Goal: Task Accomplishment & Management: Complete application form

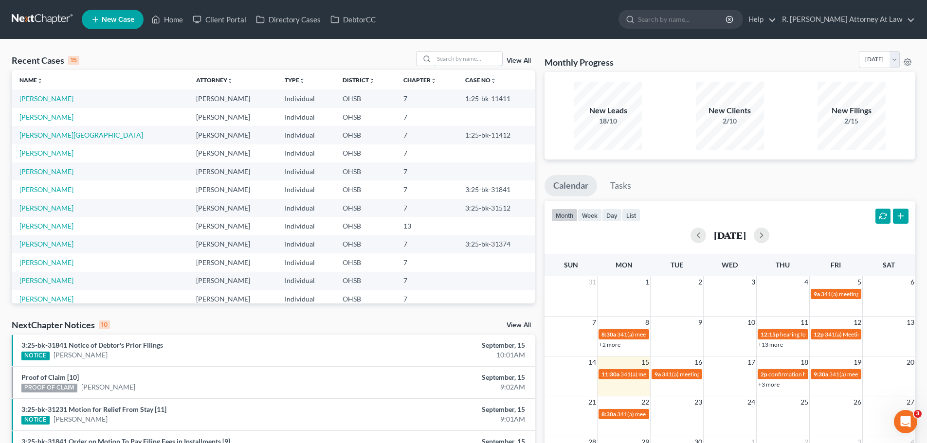
click at [445, 60] on input "search" at bounding box center [468, 59] width 68 height 14
type input "[PERSON_NAME]"
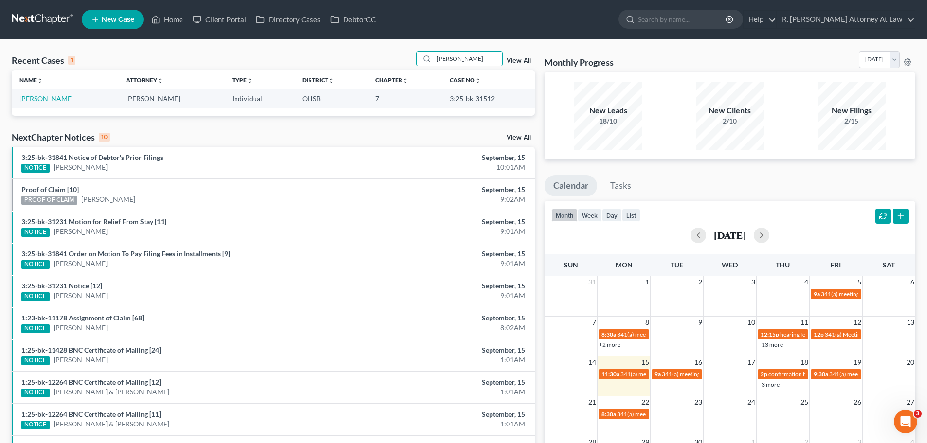
click at [47, 101] on link "[PERSON_NAME]" at bounding box center [46, 98] width 54 height 8
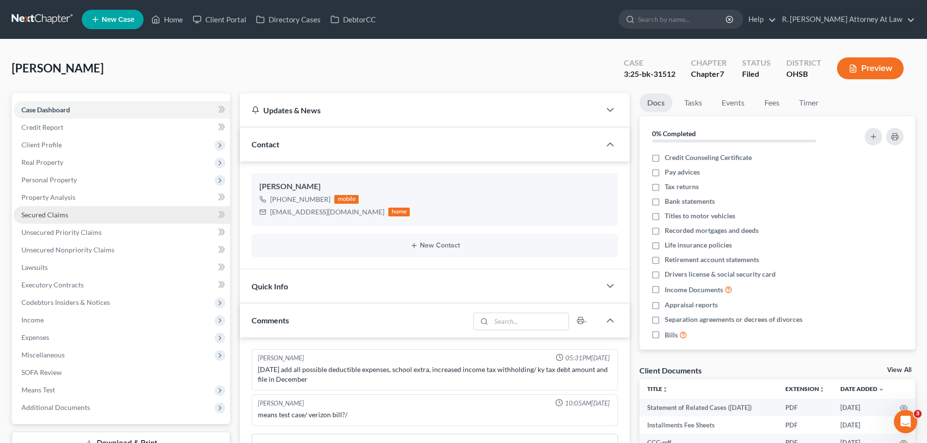
click at [45, 216] on span "Secured Claims" at bounding box center [44, 215] width 47 height 8
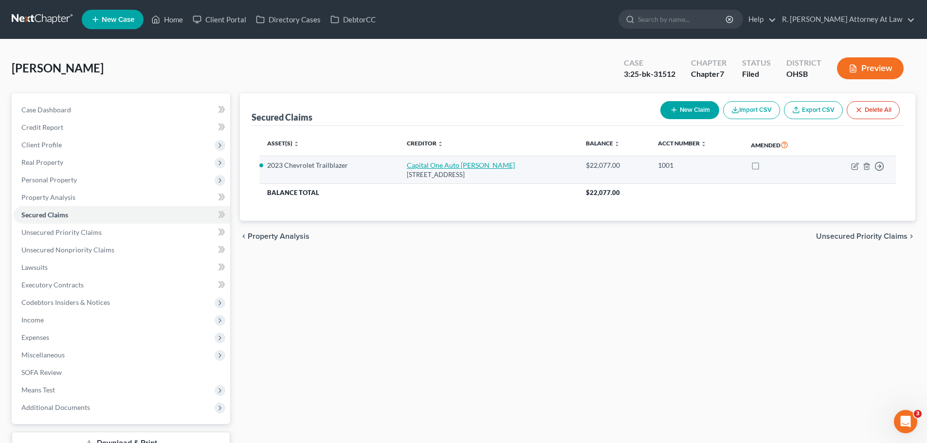
click at [431, 166] on link "Capital One Auto [PERSON_NAME]" at bounding box center [461, 165] width 108 height 8
select select "45"
select select "2"
select select "0"
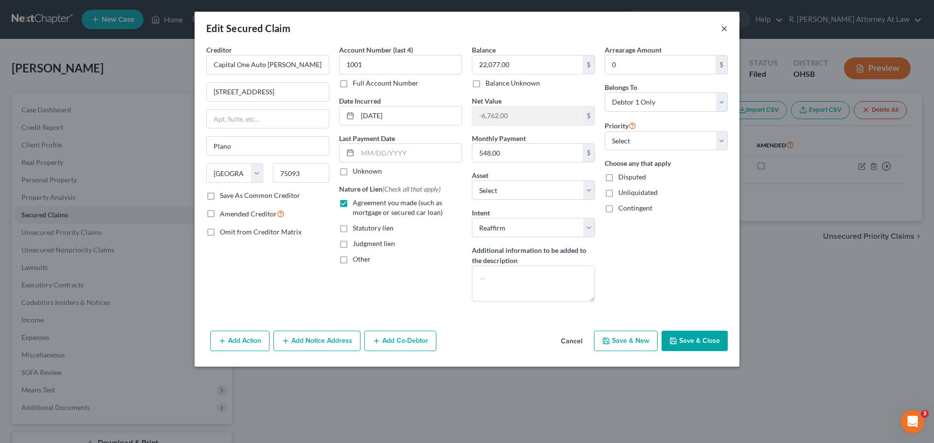
click at [723, 29] on button "×" at bounding box center [724, 28] width 7 height 12
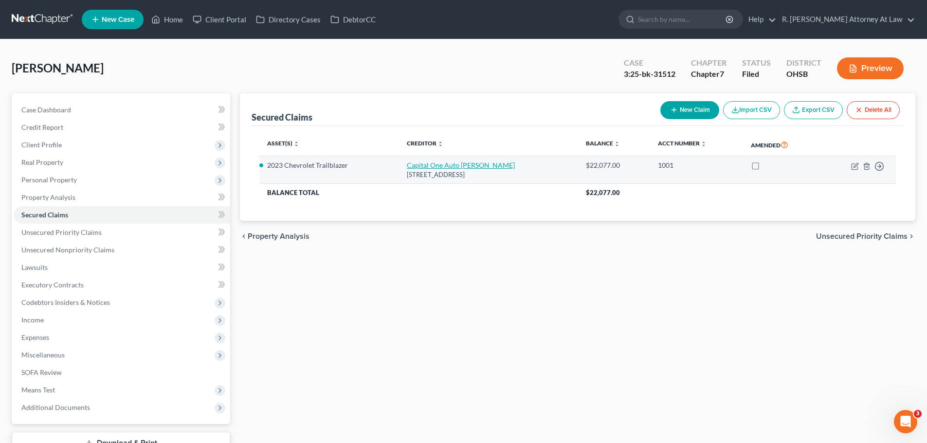
click at [473, 163] on link "Capital One Auto [PERSON_NAME]" at bounding box center [461, 165] width 108 height 8
select select "45"
select select "11"
select select "2"
select select "0"
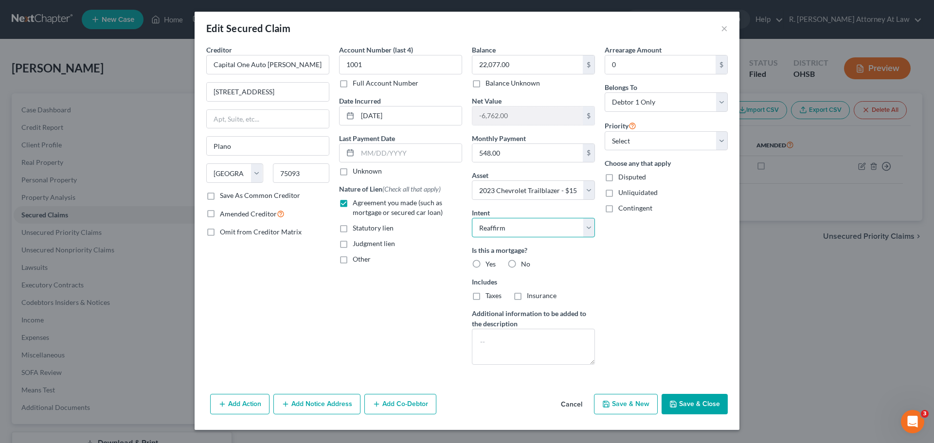
click at [525, 229] on select "Select Surrender Redeem Reaffirm Avoid Other" at bounding box center [533, 227] width 123 height 19
select select "0"
click at [472, 218] on select "Select Surrender Redeem Reaffirm Avoid Other" at bounding box center [533, 227] width 123 height 19
click at [682, 403] on button "Save & Close" at bounding box center [695, 404] width 66 height 20
select select
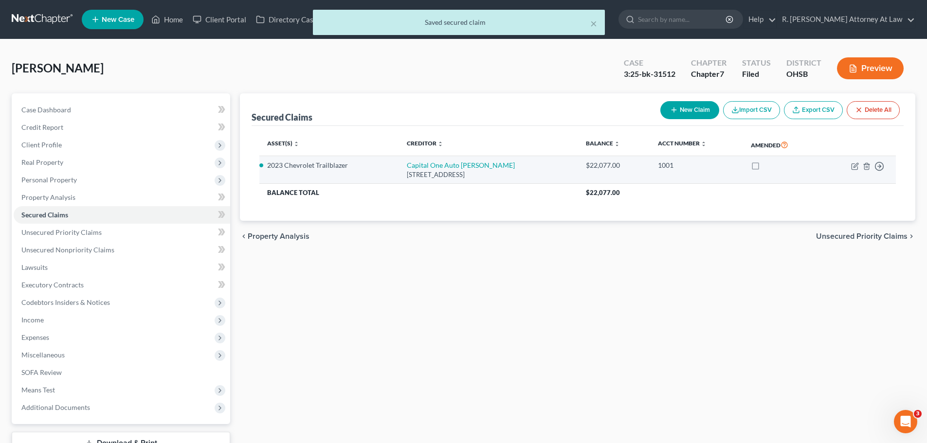
click at [764, 168] on label at bounding box center [764, 168] width 0 height 0
click at [768, 166] on input "checkbox" at bounding box center [771, 164] width 6 height 6
checkbox input "true"
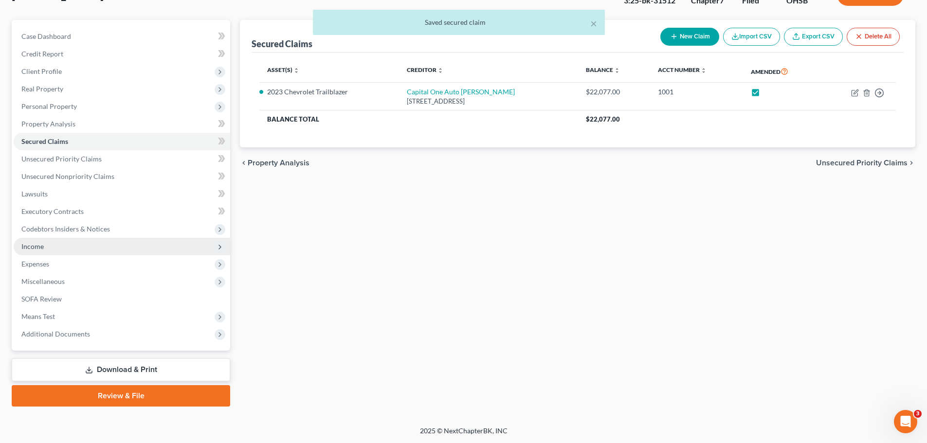
scroll to position [74, 0]
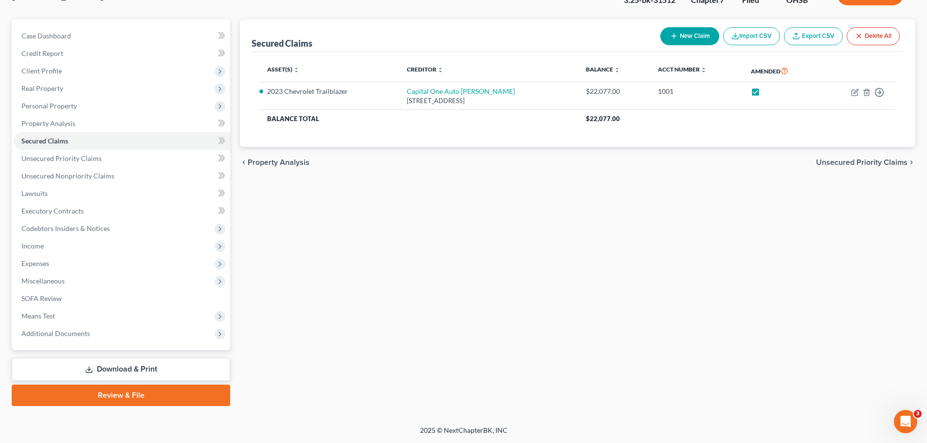
click at [120, 369] on link "Download & Print" at bounding box center [121, 369] width 218 height 23
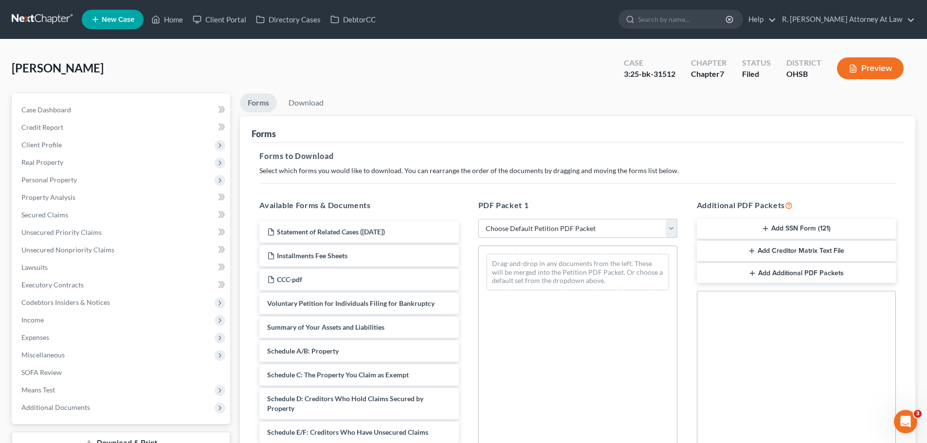
click at [520, 230] on select "Choose Default Petition PDF Packet Complete Bankruptcy Petition (all forms and …" at bounding box center [577, 228] width 199 height 19
select select "2"
click at [478, 219] on select "Choose Default Petition PDF Packet Complete Bankruptcy Petition (all forms and …" at bounding box center [577, 228] width 199 height 19
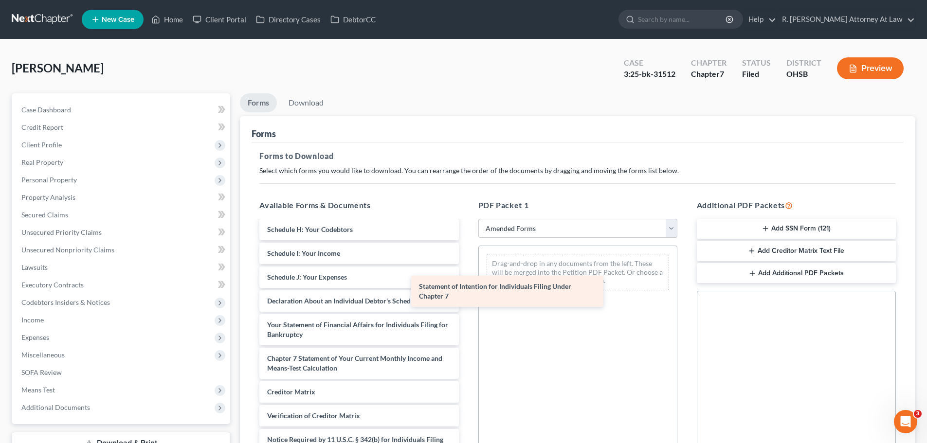
scroll to position [179, 0]
drag, startPoint x: 342, startPoint y: 333, endPoint x: 524, endPoint y: 283, distance: 188.7
click at [466, 284] on div "Statement of Intention for Individuals Filing Under Chapter 7 Voluntary Petitio…" at bounding box center [359, 263] width 215 height 442
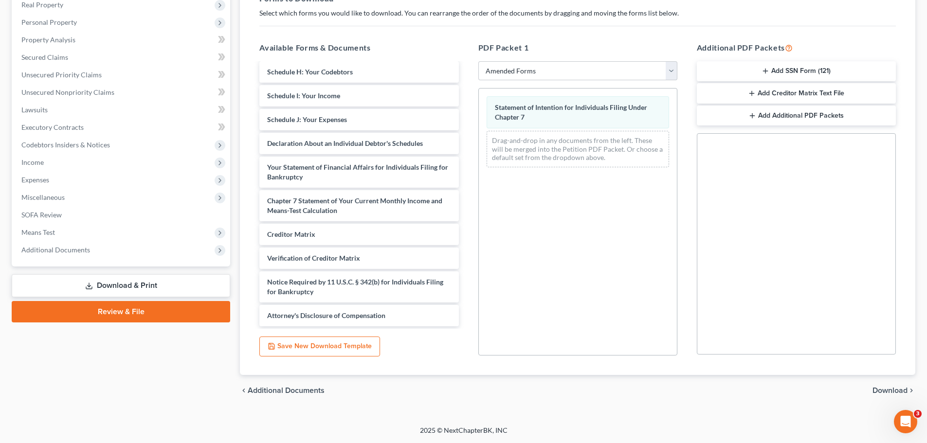
click at [883, 388] on span "Download" at bounding box center [889, 391] width 35 height 8
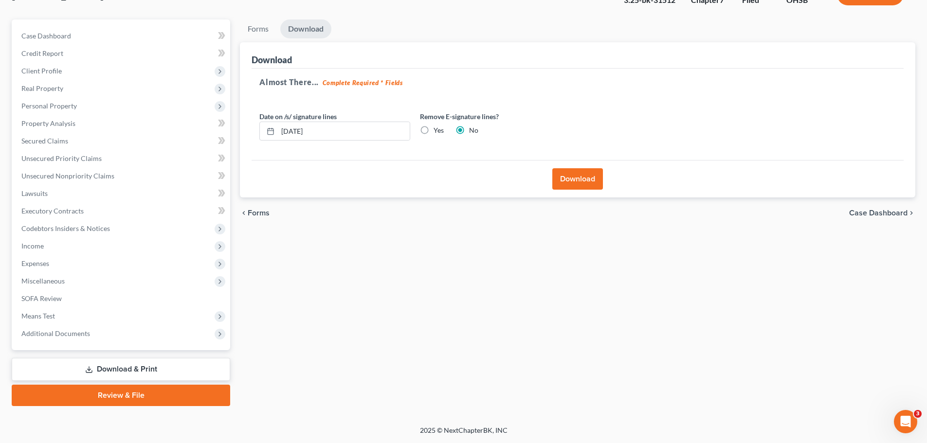
scroll to position [74, 0]
click at [561, 182] on button "Download" at bounding box center [577, 178] width 51 height 21
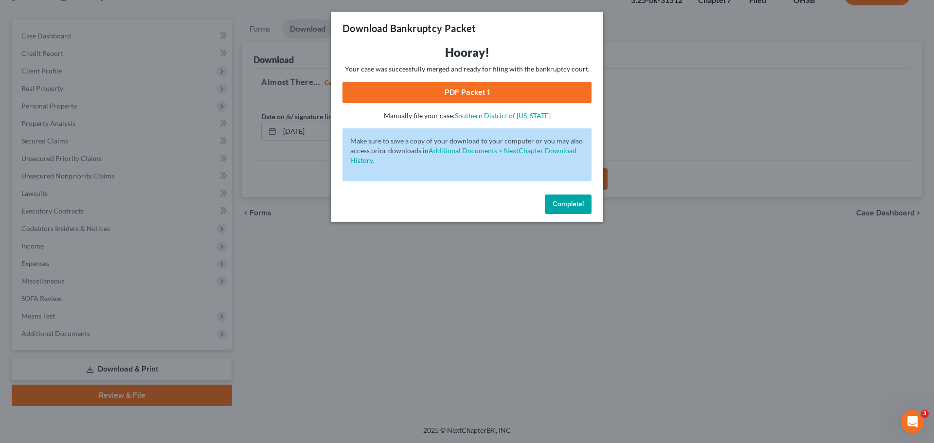
click at [408, 95] on link "PDF Packet 1" at bounding box center [467, 92] width 249 height 21
click at [562, 211] on button "Complete!" at bounding box center [568, 204] width 47 height 19
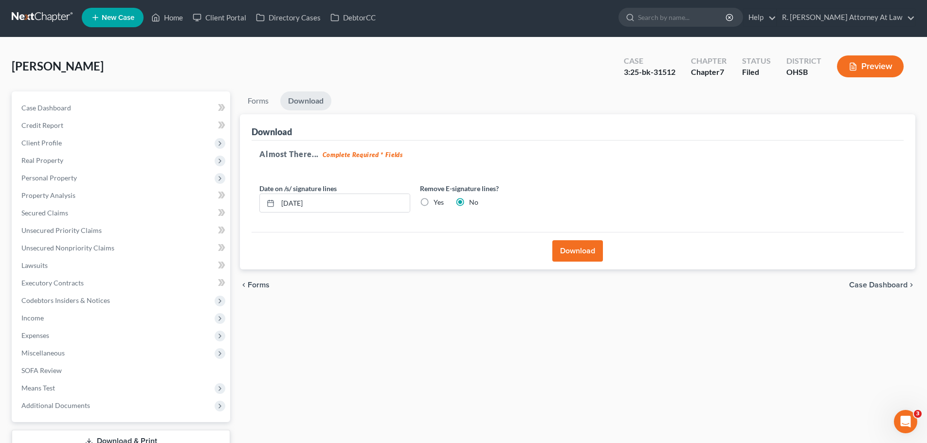
scroll to position [0, 0]
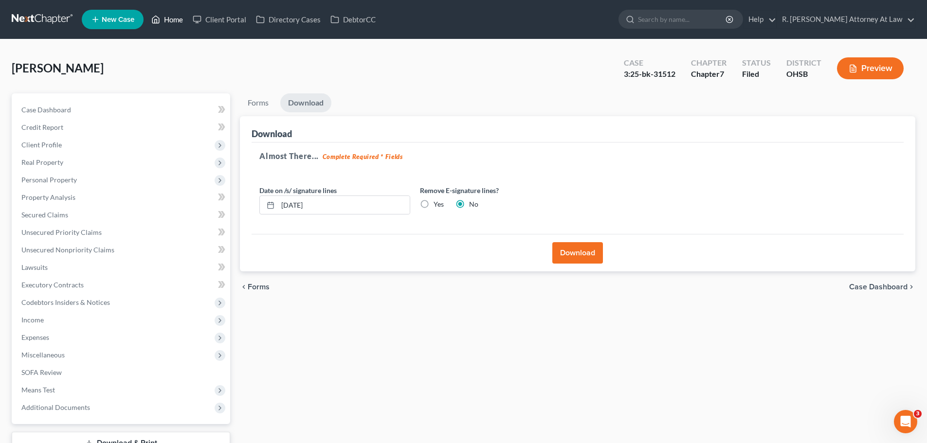
click at [166, 13] on link "Home" at bounding box center [166, 20] width 41 height 18
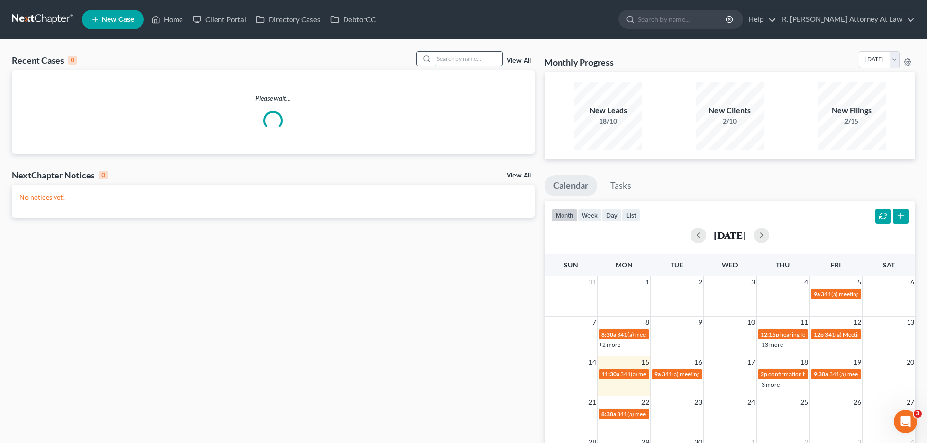
click at [451, 61] on input "search" at bounding box center [468, 59] width 68 height 14
type input "duff"
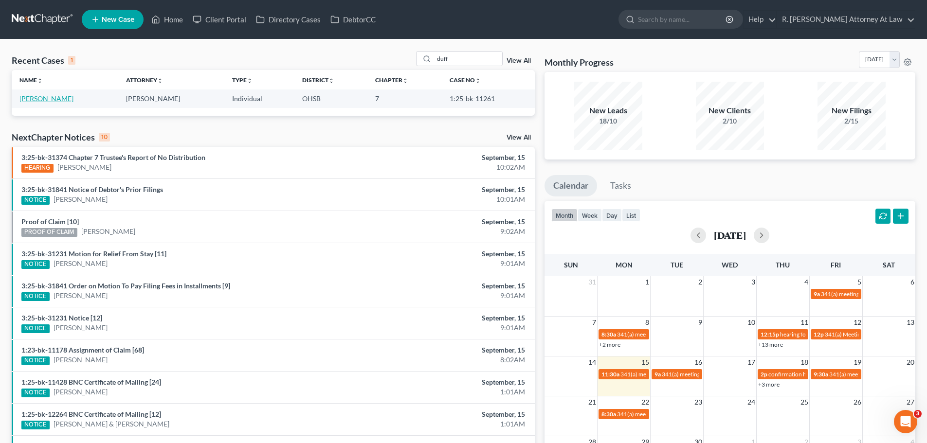
click at [33, 101] on link "[PERSON_NAME]" at bounding box center [46, 98] width 54 height 8
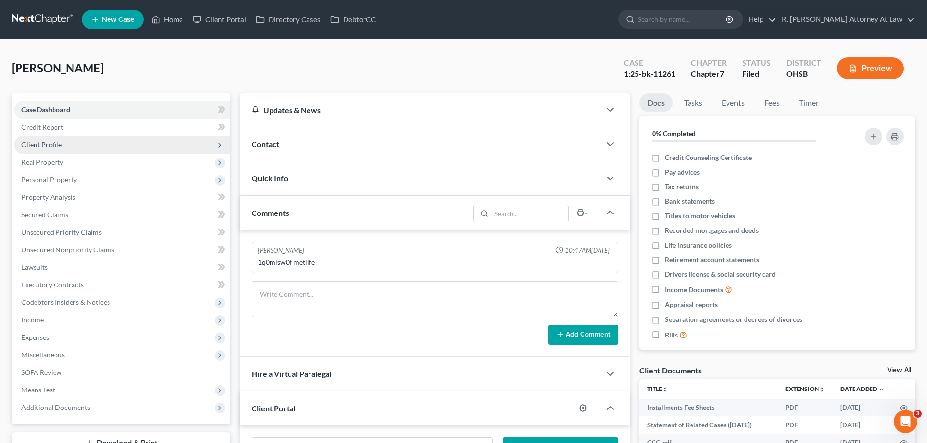
click at [56, 144] on span "Client Profile" at bounding box center [41, 145] width 40 height 8
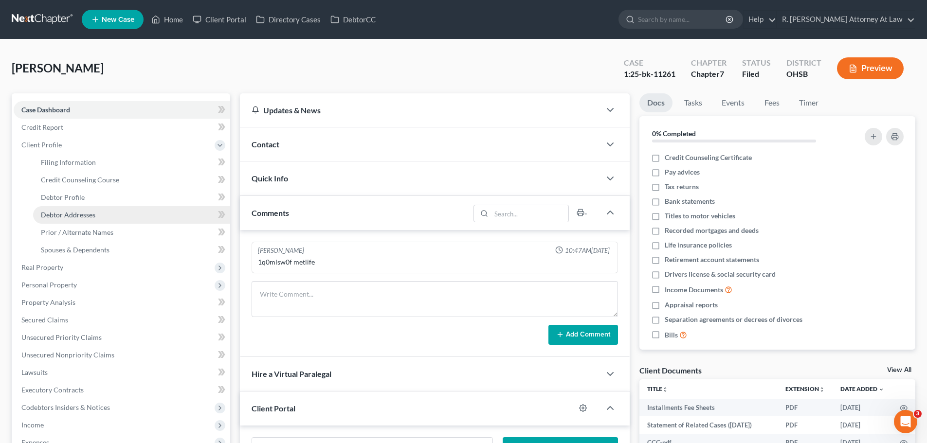
click at [87, 221] on link "Debtor Addresses" at bounding box center [131, 215] width 197 height 18
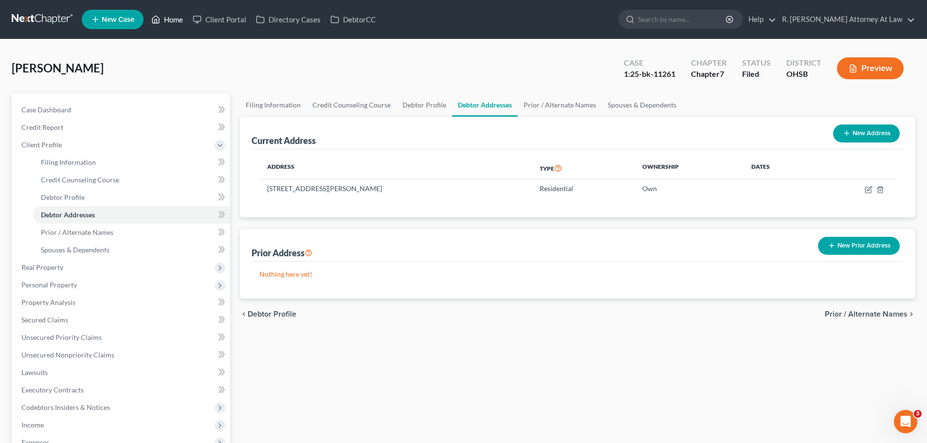
click at [171, 21] on link "Home" at bounding box center [166, 20] width 41 height 18
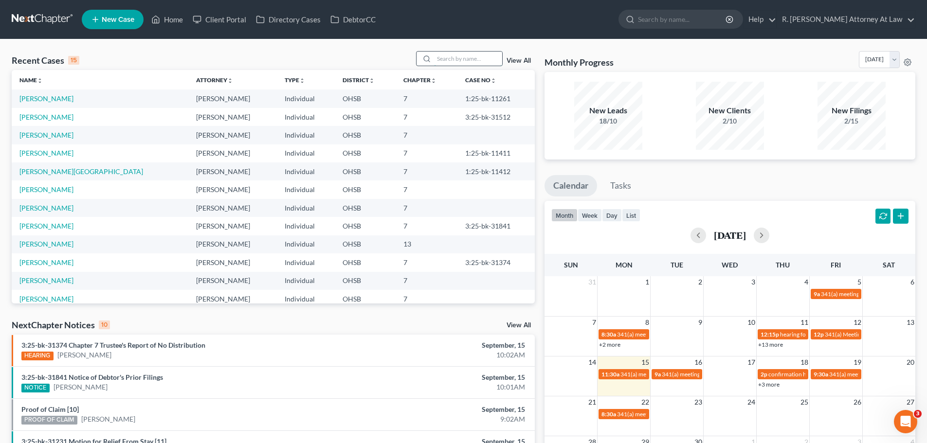
click at [465, 65] on input "search" at bounding box center [468, 59] width 68 height 14
type input "price"
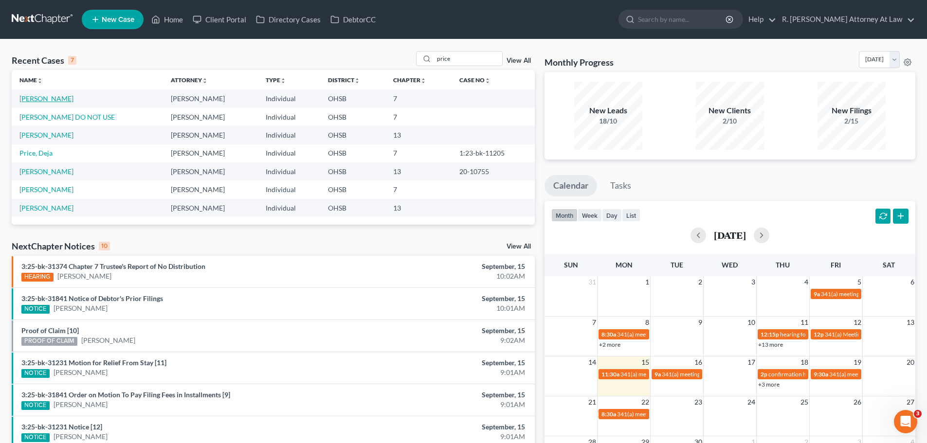
click at [50, 98] on link "[PERSON_NAME]" at bounding box center [46, 98] width 54 height 8
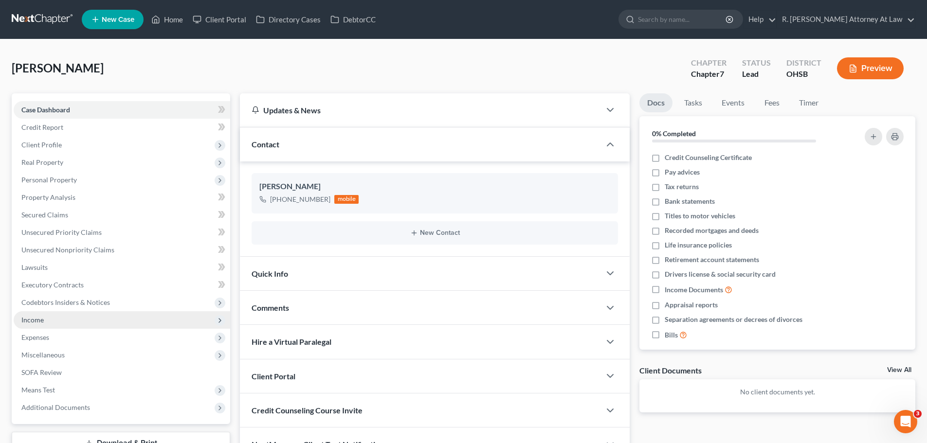
click at [41, 319] on span "Income" at bounding box center [32, 320] width 22 height 8
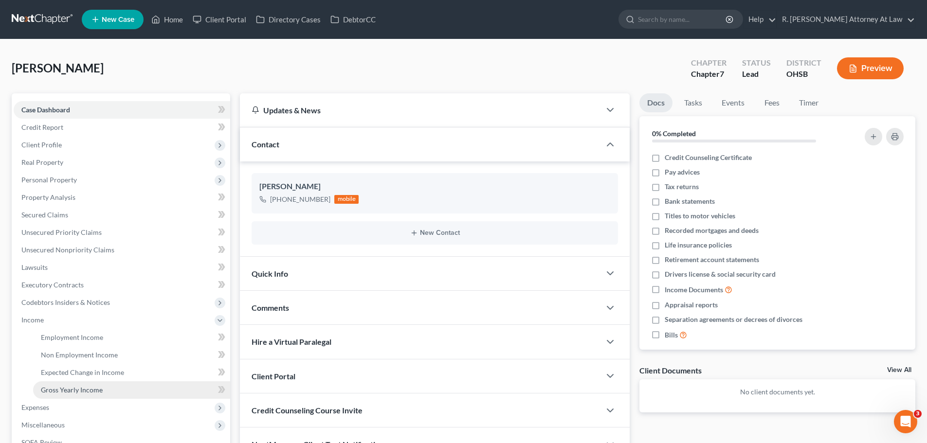
click at [77, 383] on link "Gross Yearly Income" at bounding box center [131, 390] width 197 height 18
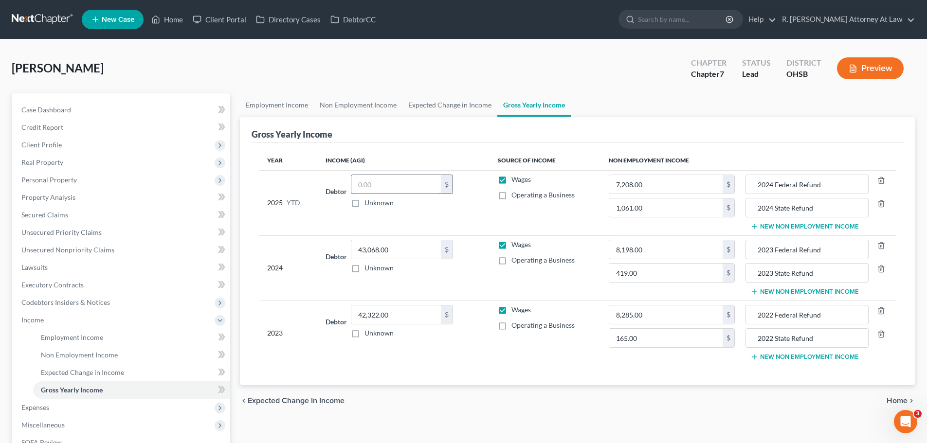
click at [376, 184] on input "text" at bounding box center [396, 184] width 90 height 18
type input "33,590.18"
click at [292, 98] on link "Employment Income" at bounding box center [277, 104] width 74 height 23
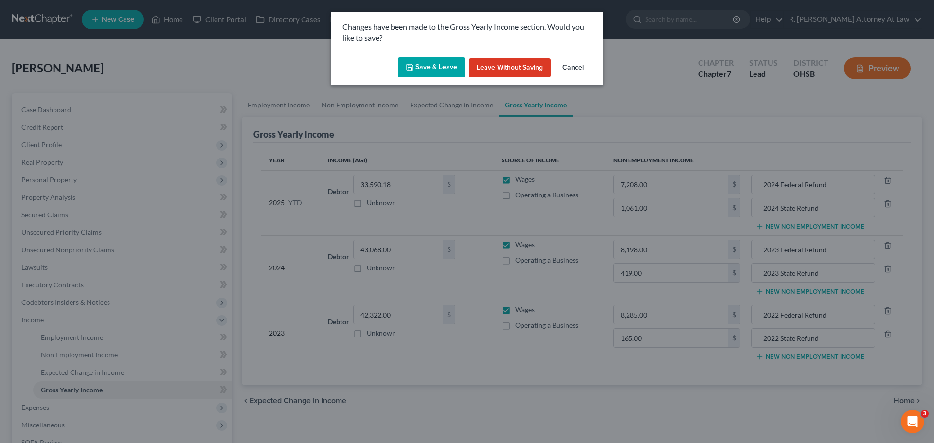
click at [421, 61] on button "Save & Leave" at bounding box center [431, 67] width 67 height 20
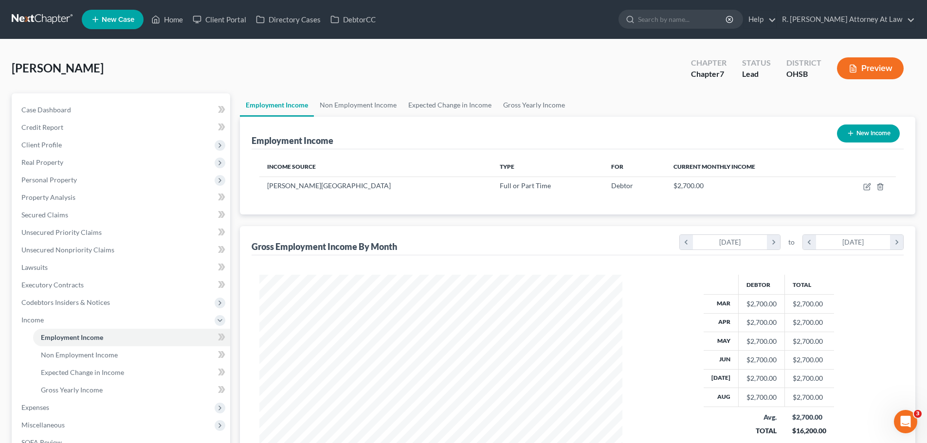
scroll to position [181, 382]
click at [36, 128] on span "Credit Report" at bounding box center [42, 127] width 42 height 8
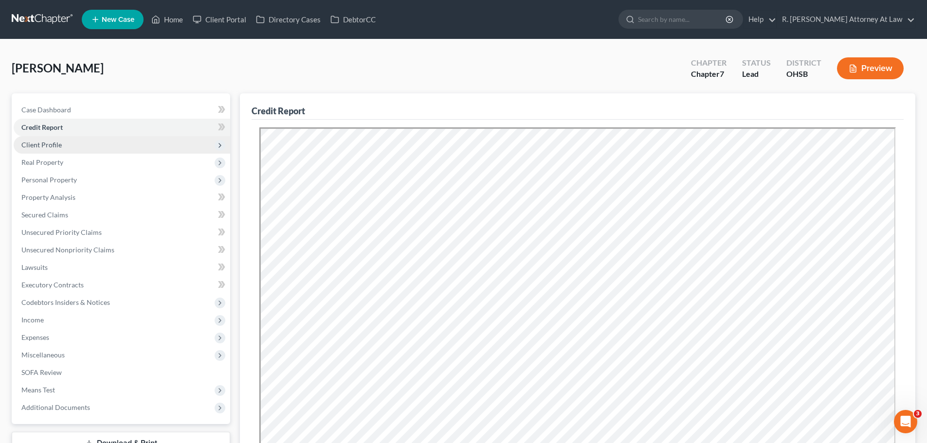
click at [57, 146] on span "Client Profile" at bounding box center [41, 145] width 40 height 8
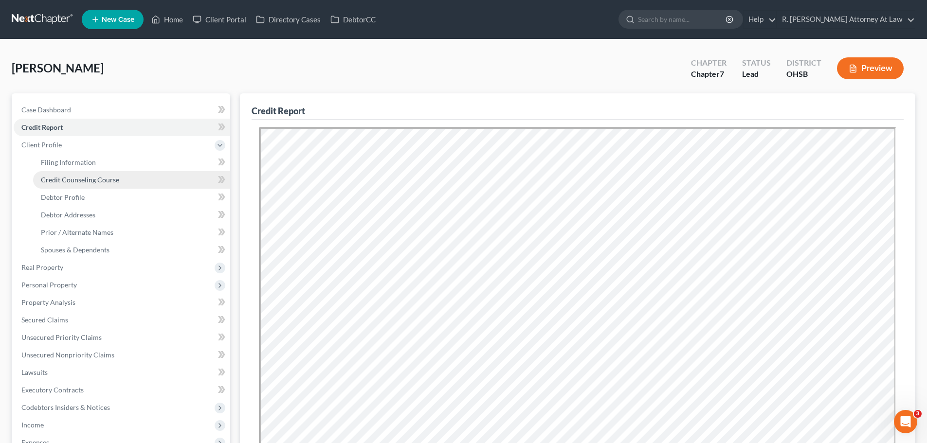
click at [63, 183] on span "Credit Counseling Course" at bounding box center [80, 180] width 78 height 8
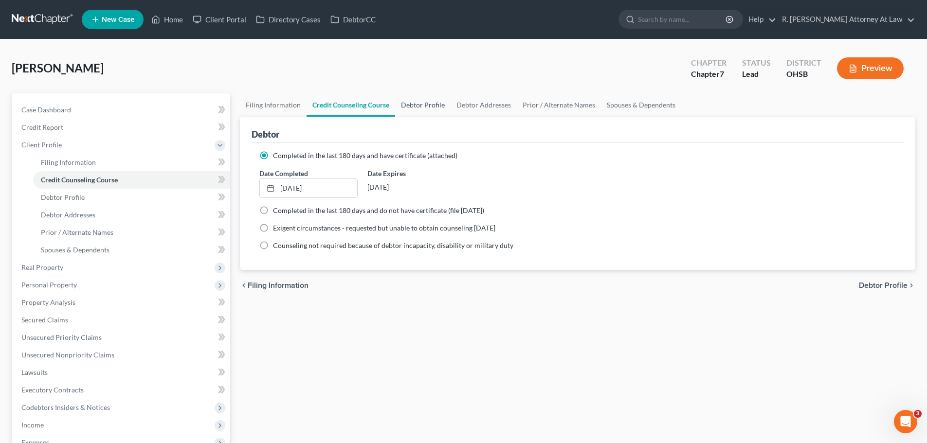
click at [406, 100] on link "Debtor Profile" at bounding box center [422, 104] width 55 height 23
select select "0"
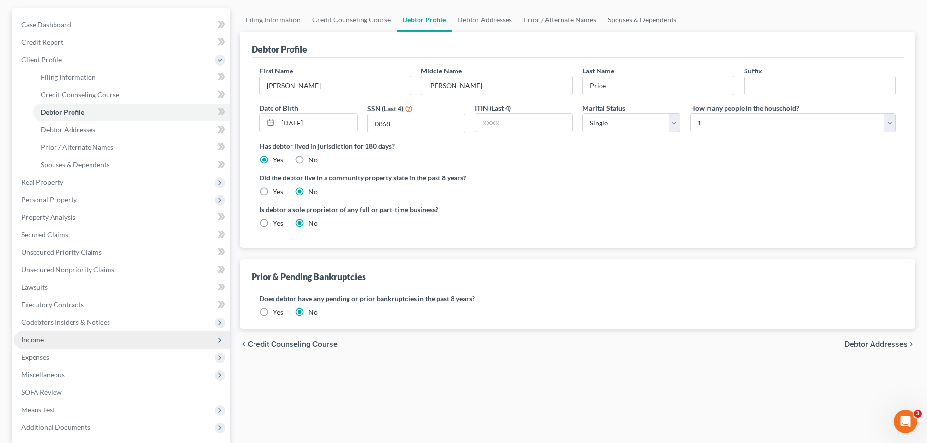
scroll to position [146, 0]
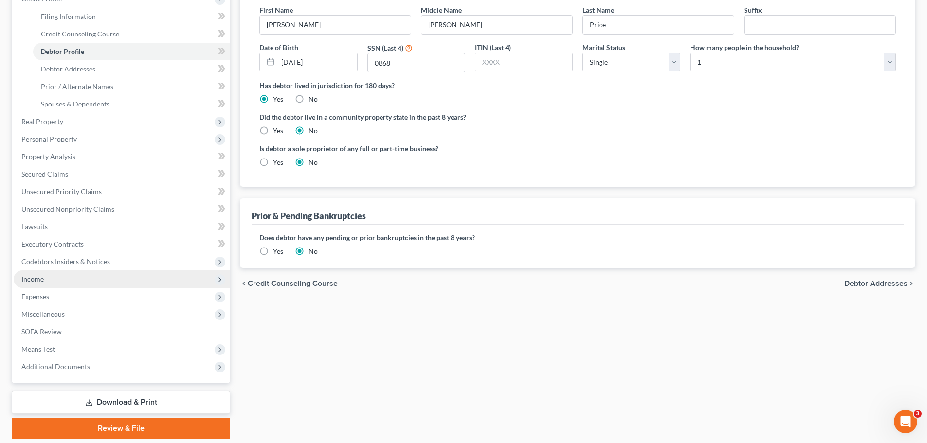
click at [30, 279] on span "Income" at bounding box center [32, 279] width 22 height 8
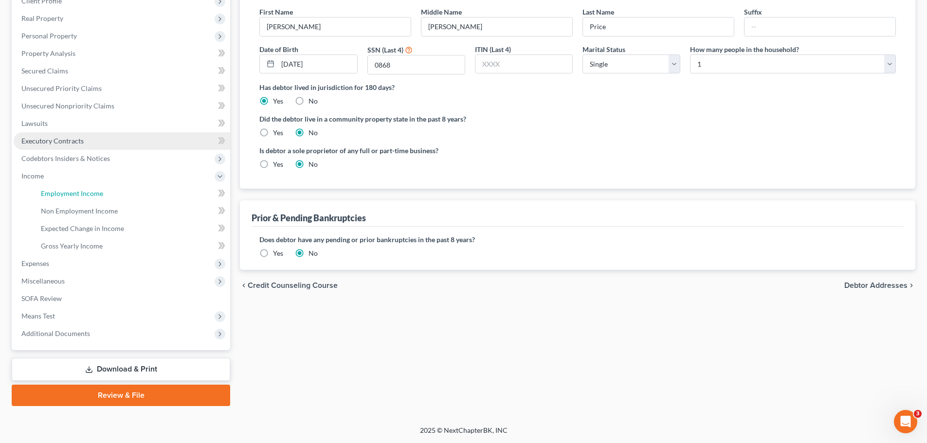
drag, startPoint x: 72, startPoint y: 193, endPoint x: 198, endPoint y: 190, distance: 126.5
click at [73, 193] on span "Employment Income" at bounding box center [72, 193] width 62 height 8
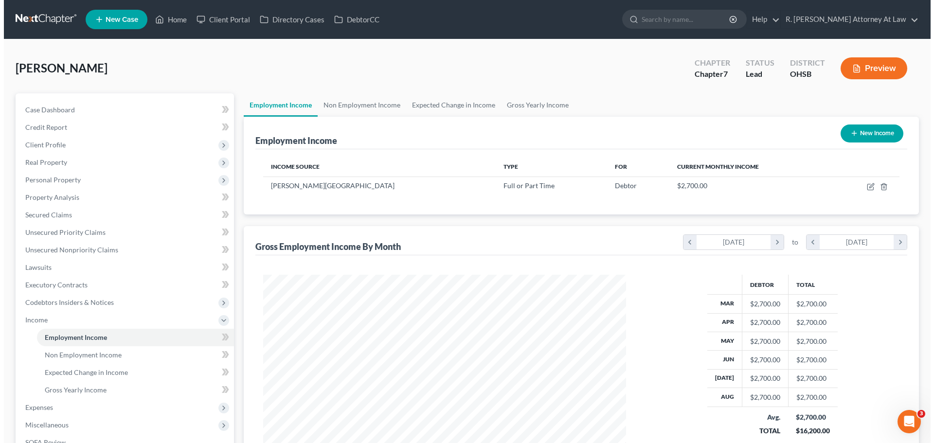
scroll to position [181, 382]
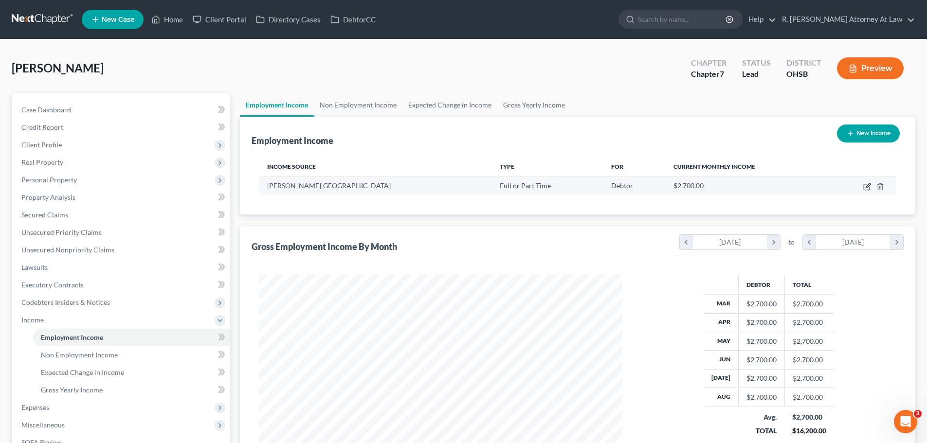
click at [869, 186] on icon "button" at bounding box center [867, 187] width 8 height 8
select select "0"
select select "15"
select select "0"
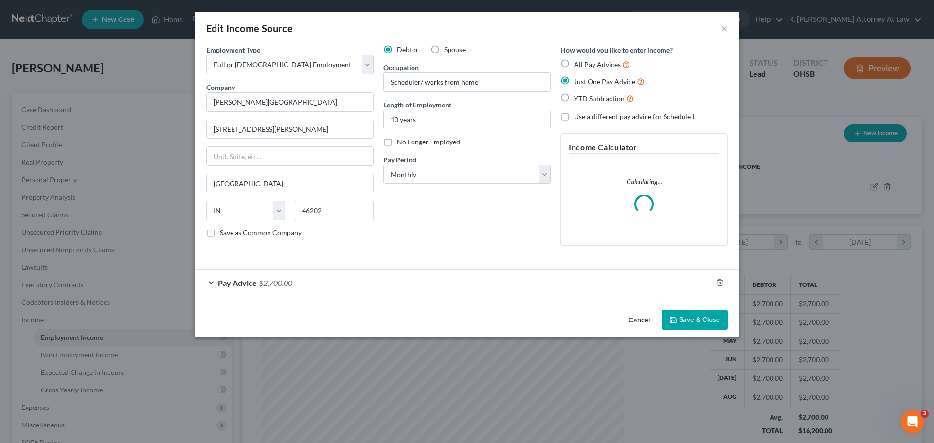
scroll to position [183, 386]
click at [288, 282] on span "$2,700.00" at bounding box center [276, 282] width 34 height 9
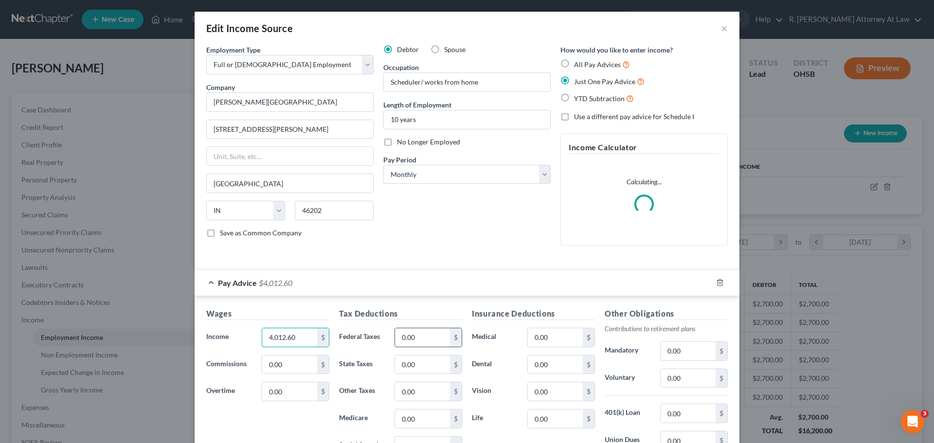
type input "4,012.60"
click at [437, 340] on input "0.00" at bounding box center [422, 337] width 55 height 18
type input "443.94"
click at [570, 348] on div "Insurance Deductions Medical 0.00 $ Dental 0.00 $ Vision 0.00 $ Life 0.00 $" at bounding box center [533, 410] width 133 height 205
click at [546, 336] on input "0.00" at bounding box center [555, 337] width 55 height 18
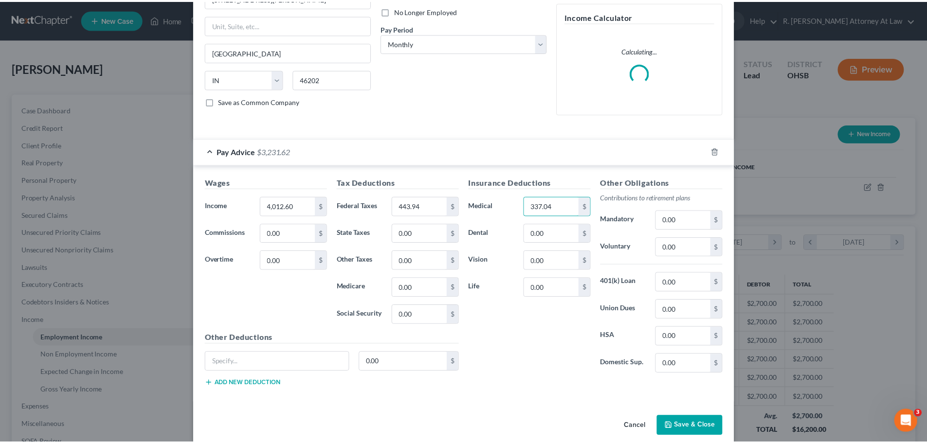
scroll to position [144, 0]
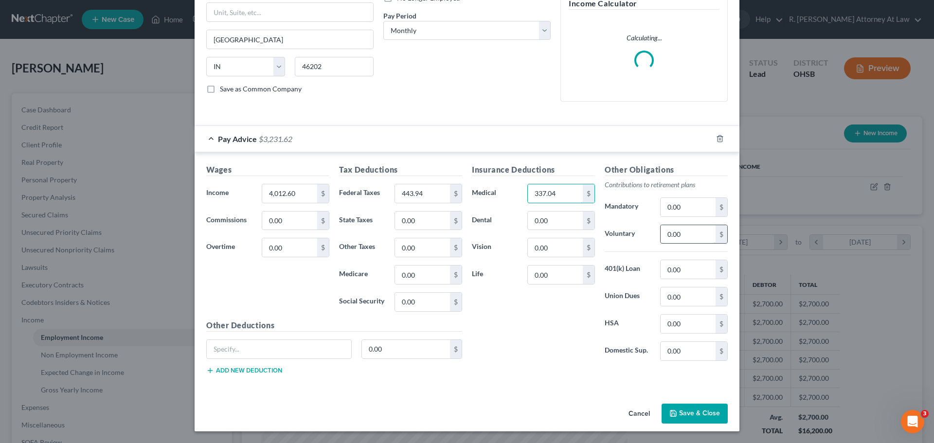
type input "337.04"
type input "160.14"
drag, startPoint x: 689, startPoint y: 428, endPoint x: 689, endPoint y: 415, distance: 12.7
click at [688, 423] on div "Cancel Save & Close" at bounding box center [467, 416] width 545 height 32
drag, startPoint x: 692, startPoint y: 410, endPoint x: 554, endPoint y: 382, distance: 141.0
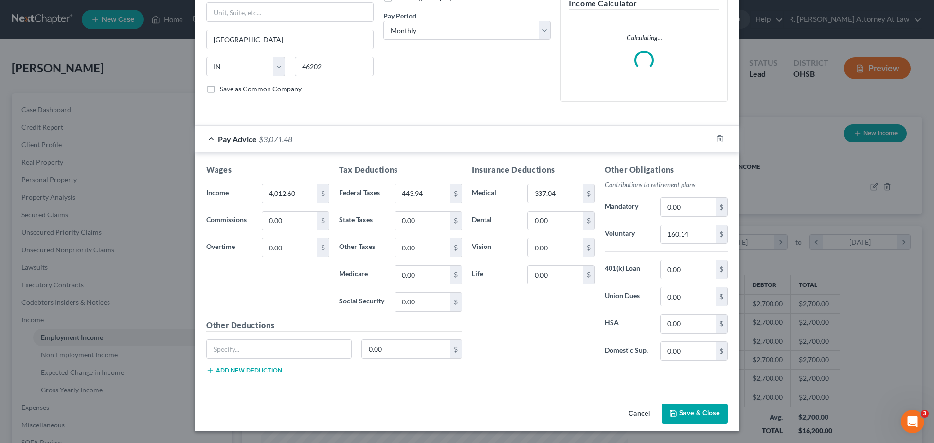
click at [689, 408] on button "Save & Close" at bounding box center [695, 414] width 66 height 20
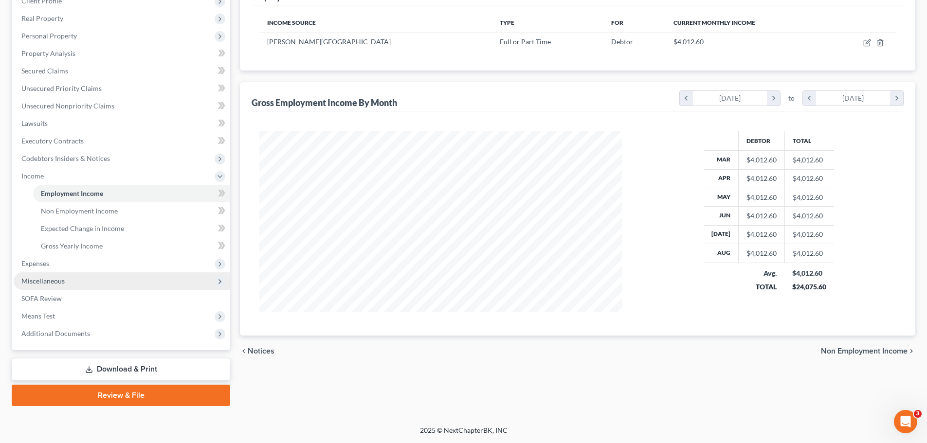
click at [41, 283] on span "Miscellaneous" at bounding box center [42, 281] width 43 height 8
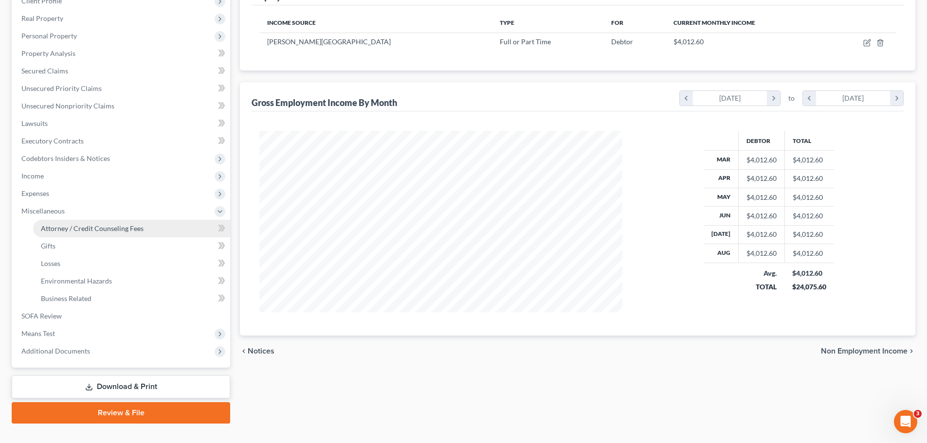
click at [92, 229] on span "Attorney / Credit Counseling Fees" at bounding box center [92, 228] width 103 height 8
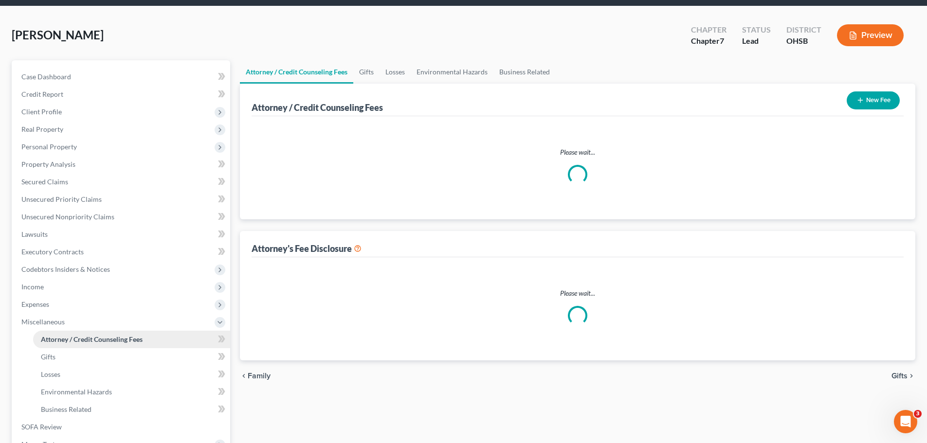
select select "1"
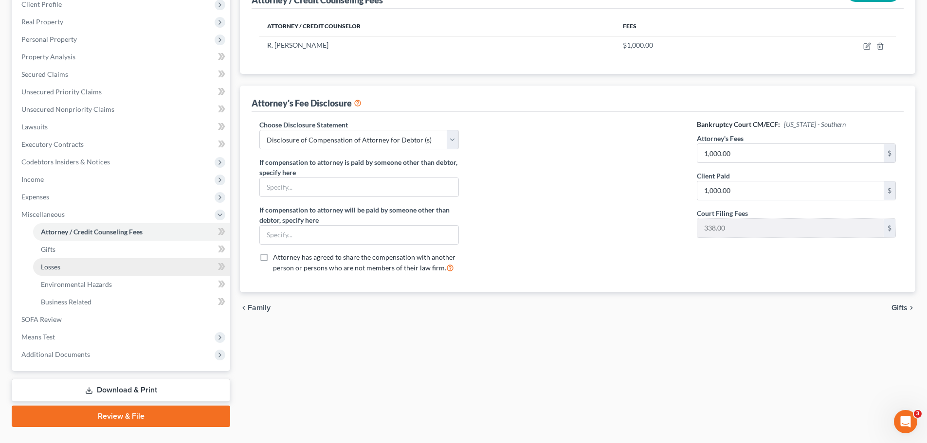
scroll to position [146, 0]
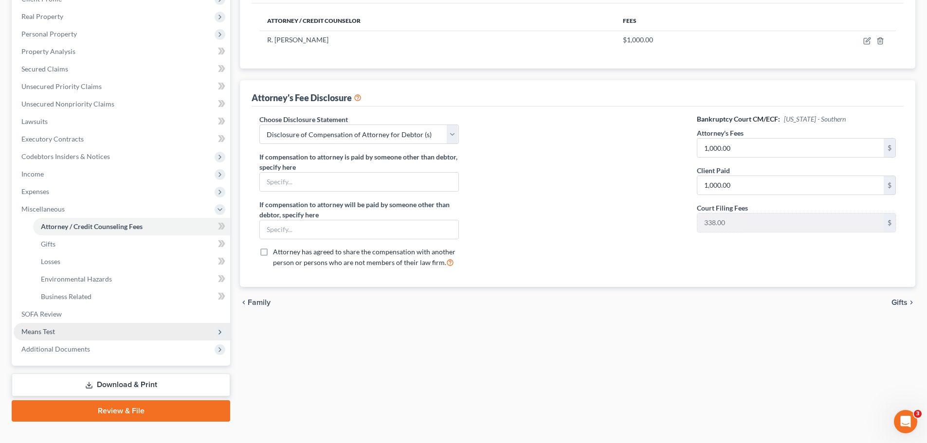
click at [53, 327] on span "Means Test" at bounding box center [38, 331] width 34 height 8
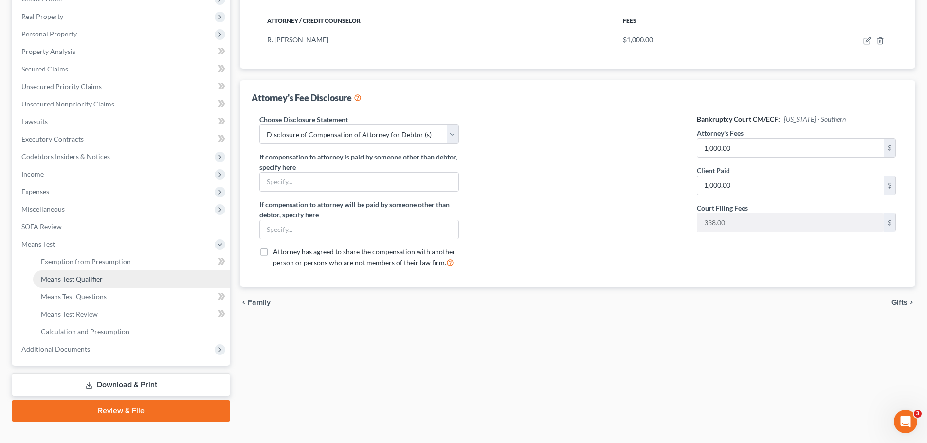
click at [85, 278] on span "Means Test Qualifier" at bounding box center [72, 279] width 62 height 8
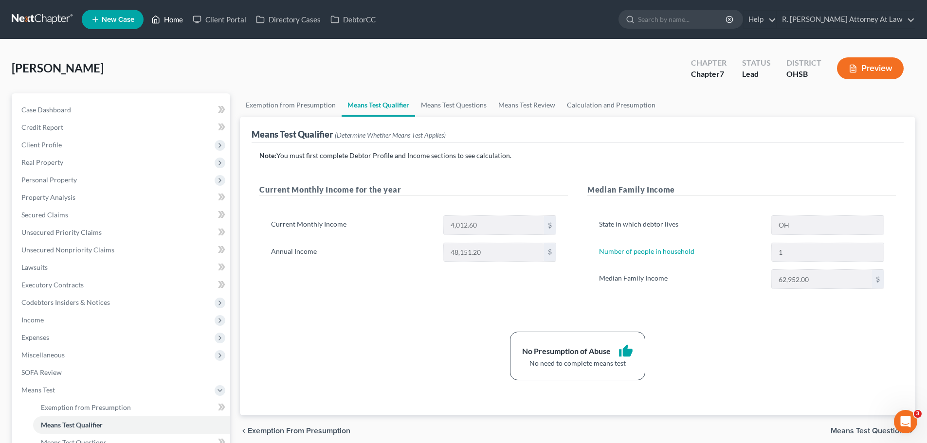
click at [161, 18] on link "Home" at bounding box center [166, 20] width 41 height 18
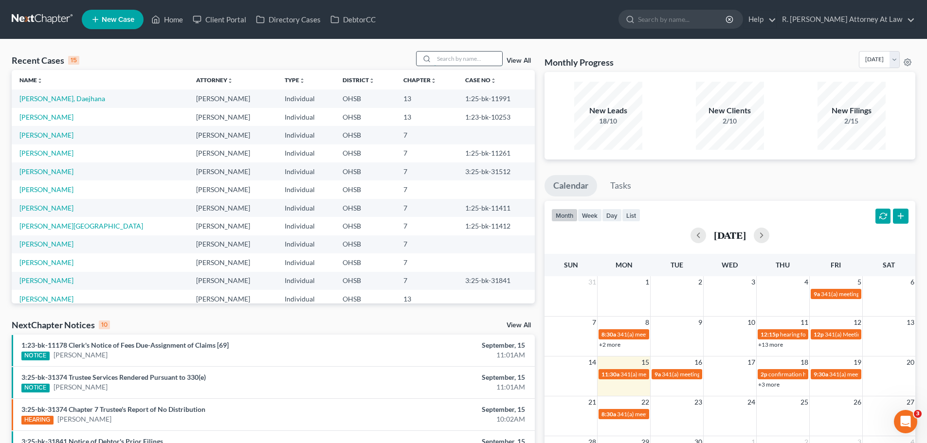
click at [460, 54] on input "search" at bounding box center [468, 59] width 68 height 14
click at [466, 60] on input "search" at bounding box center [468, 59] width 68 height 14
type input "davis"
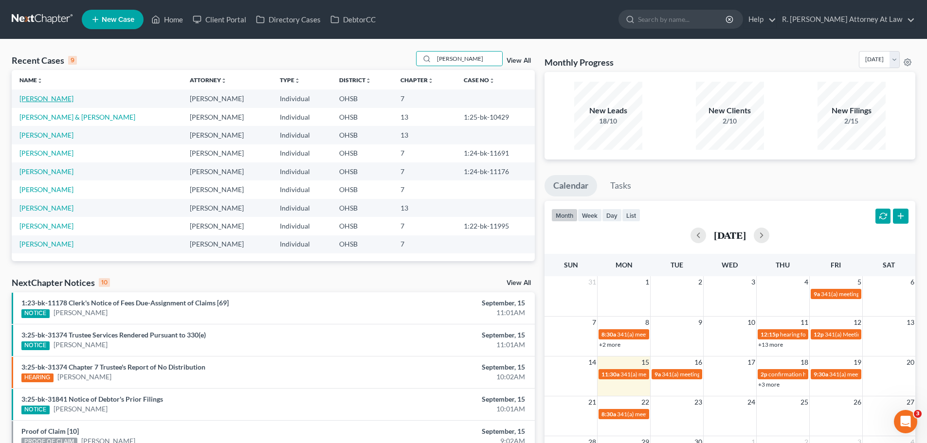
click at [41, 98] on link "[PERSON_NAME]" at bounding box center [46, 98] width 54 height 8
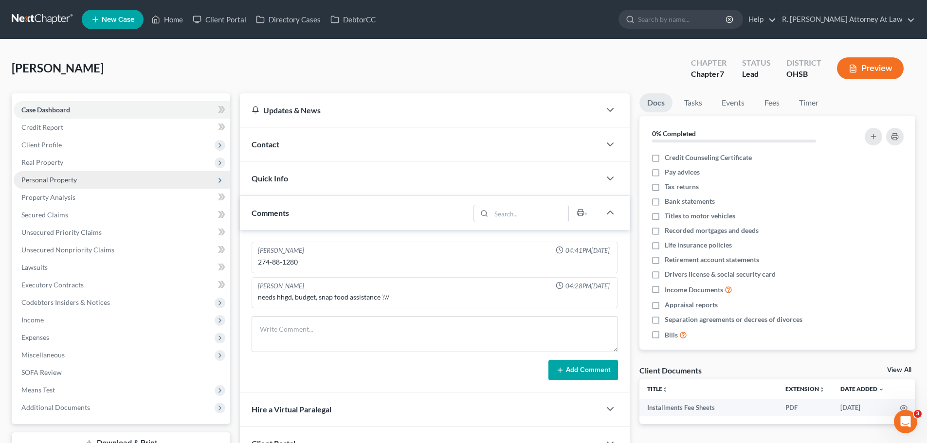
click at [49, 179] on span "Personal Property" at bounding box center [48, 180] width 55 height 8
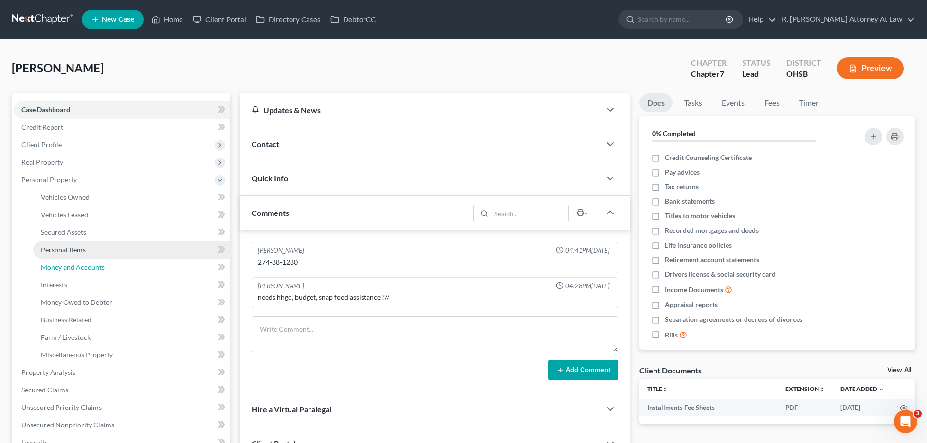
drag, startPoint x: 72, startPoint y: 264, endPoint x: 85, endPoint y: 252, distance: 17.9
click at [72, 265] on span "Money and Accounts" at bounding box center [73, 267] width 64 height 8
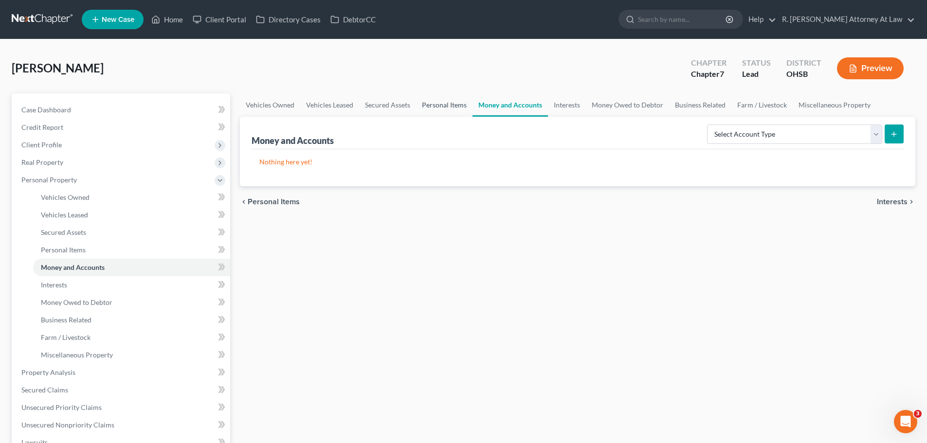
click at [444, 103] on link "Personal Items" at bounding box center [444, 104] width 56 height 23
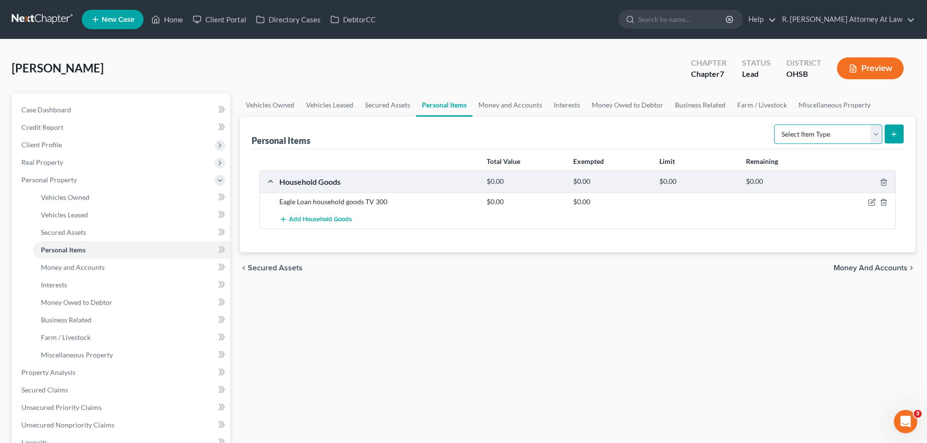
click at [805, 141] on select "Select Item Type Clothing Collectibles Of Value Electronics Firearms Household …" at bounding box center [828, 134] width 108 height 19
select select "household_goods"
click at [775, 125] on select "Select Item Type Clothing Collectibles Of Value Electronics Firearms Household …" at bounding box center [828, 134] width 108 height 19
click at [891, 130] on icon "submit" at bounding box center [894, 134] width 8 height 8
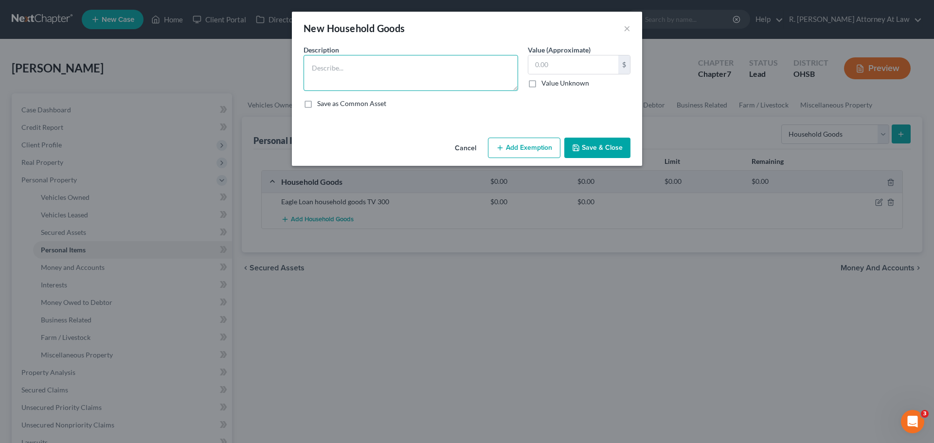
click at [407, 82] on textarea at bounding box center [411, 73] width 215 height 36
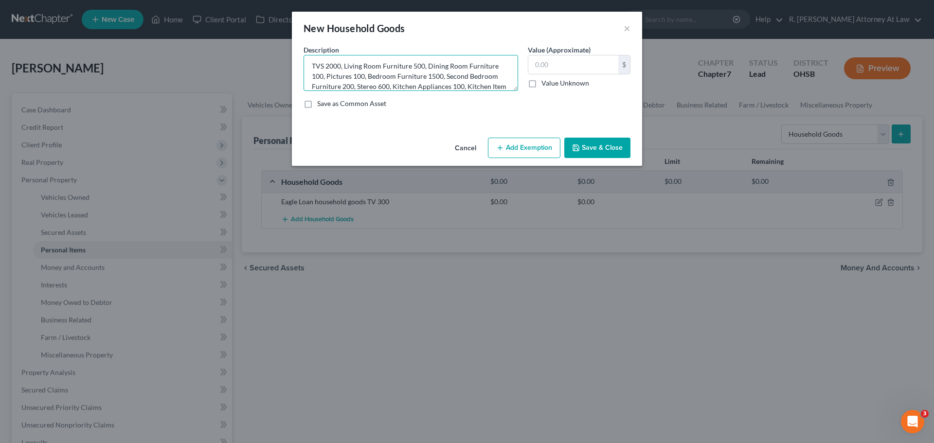
scroll to position [12, 0]
click at [368, 83] on textarea "TVS 2000, Living Room Furniture 500, Dining Room Furniture 100, Pictures 100, B…" at bounding box center [411, 73] width 215 height 36
click at [355, 86] on textarea "TVS 2000, Living Room Furniture 500, Dining Room Furniture 100, Pictures 100, B…" at bounding box center [411, 73] width 215 height 36
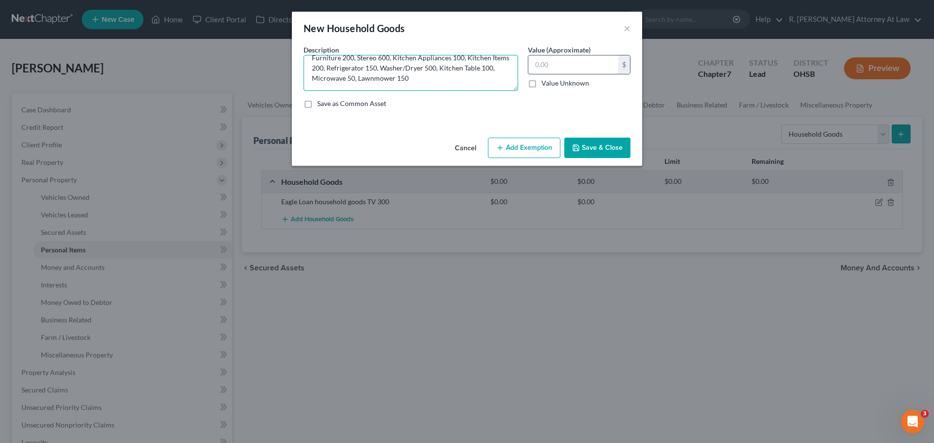
type textarea "TVS 2000, Living Room Furniture 500, Dining Room Furniture 100, Pictures 100, B…"
click at [565, 58] on input "text" at bounding box center [573, 64] width 90 height 18
type input "6,250"
click at [519, 147] on button "Add Exemption" at bounding box center [524, 148] width 72 height 20
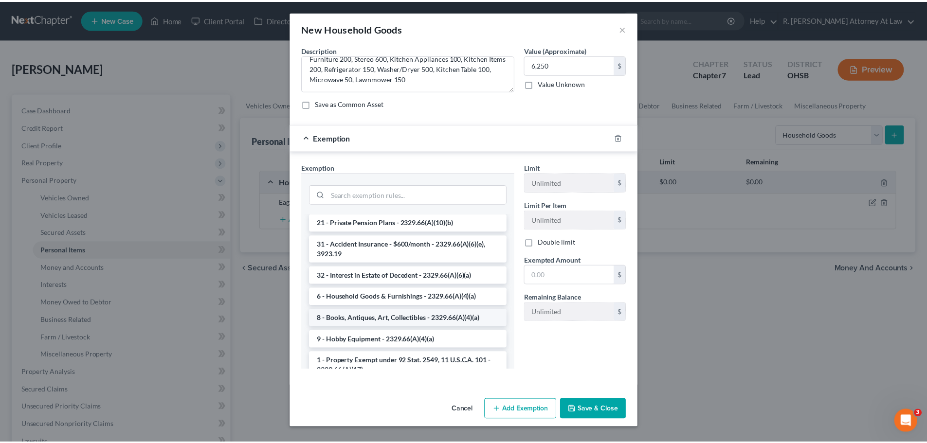
scroll to position [195, 0]
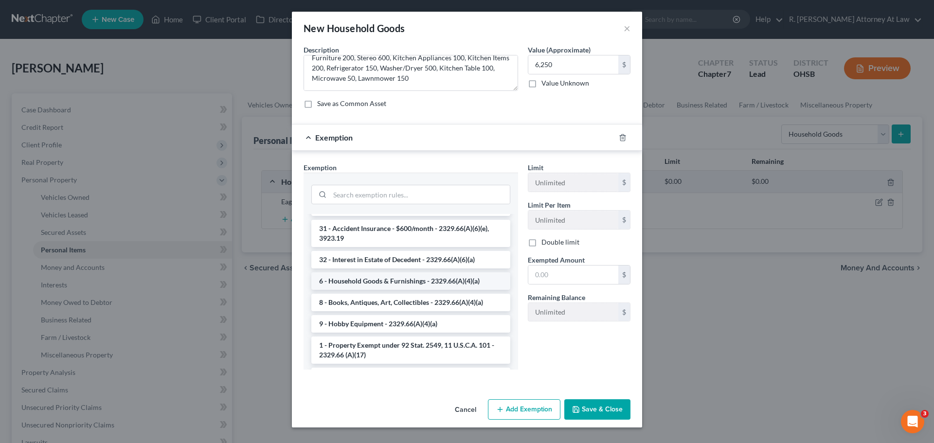
click at [348, 275] on li "6 - Household Goods & Furnishings - 2329.66(A)(4)(a)" at bounding box center [410, 281] width 199 height 18
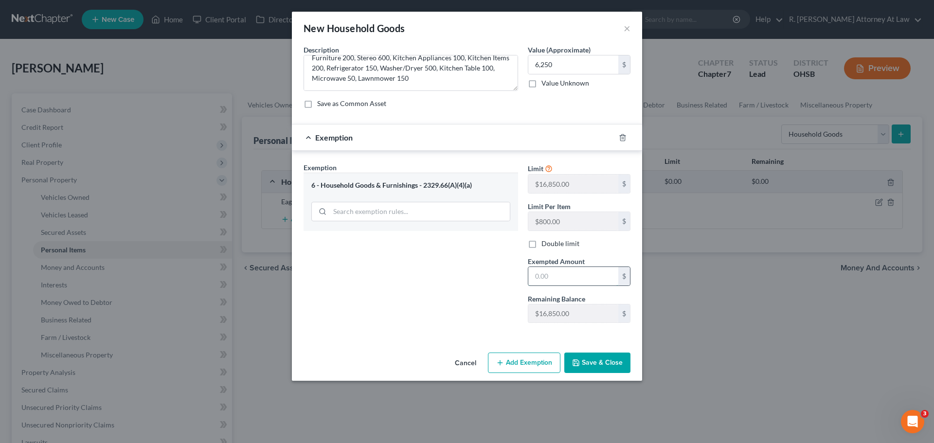
click at [559, 270] on input "text" at bounding box center [573, 276] width 90 height 18
type input "6,250"
click at [589, 369] on button "Save & Close" at bounding box center [597, 363] width 66 height 20
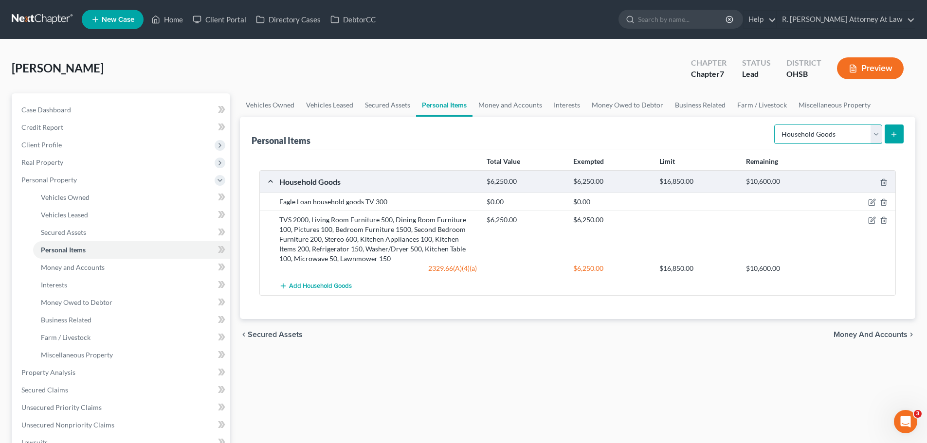
click at [785, 132] on select "Select Item Type Clothing Collectibles Of Value Electronics Firearms Household …" at bounding box center [828, 134] width 108 height 19
select select "clothing"
click at [775, 125] on select "Select Item Type Clothing Collectibles Of Value Electronics Firearms Household …" at bounding box center [828, 134] width 108 height 19
click at [885, 137] on button "submit" at bounding box center [894, 134] width 19 height 19
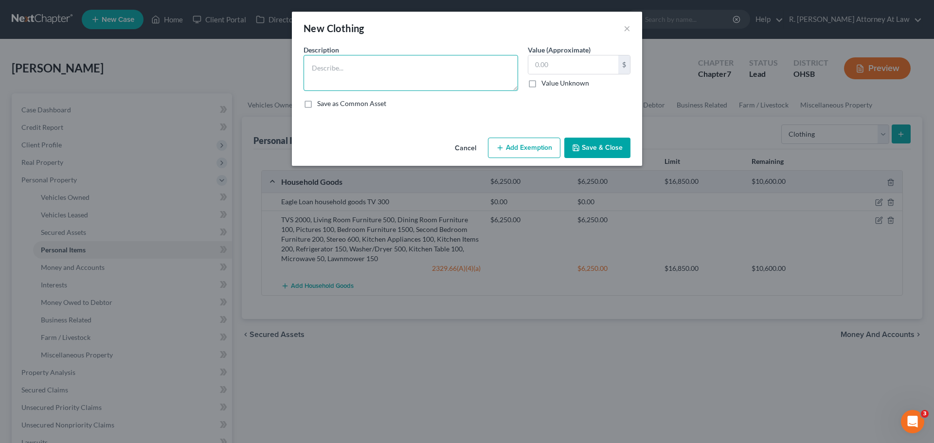
click at [471, 80] on textarea at bounding box center [411, 73] width 215 height 36
type textarea "Clothing 500"
type input "500"
click at [528, 140] on button "Add Exemption" at bounding box center [524, 148] width 72 height 20
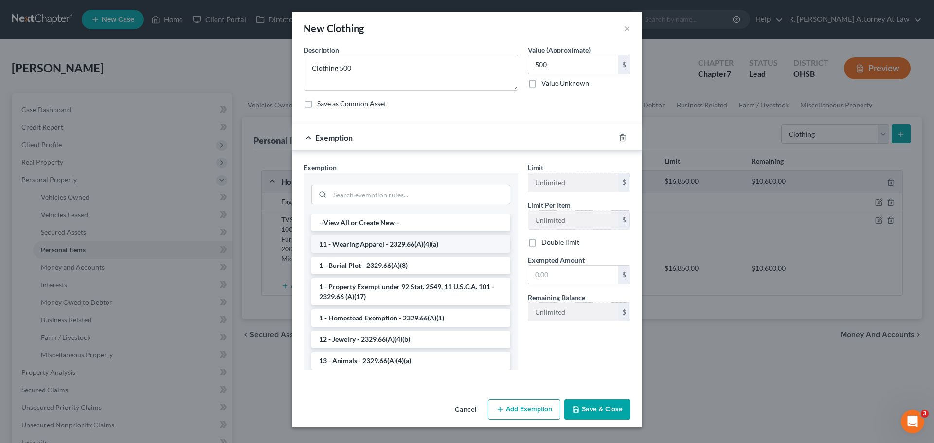
click at [338, 244] on li "11 - Wearing Apparel - 2329.66(A)(4)(a)" at bounding box center [410, 244] width 199 height 18
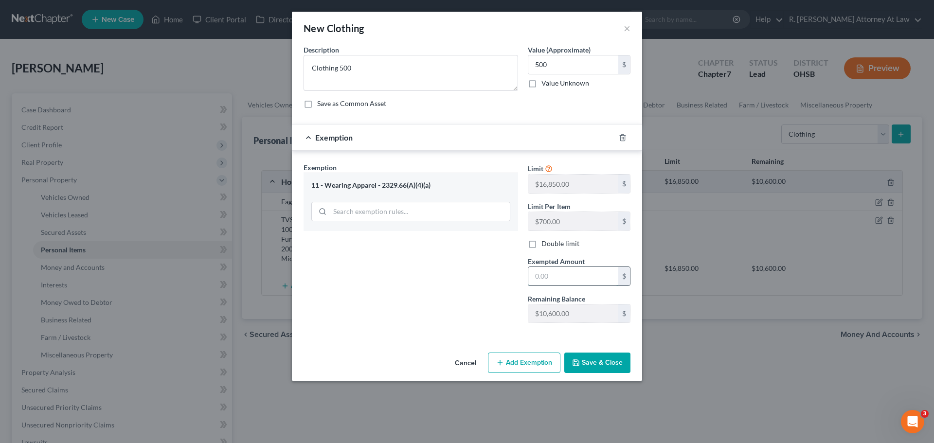
drag, startPoint x: 550, startPoint y: 271, endPoint x: 561, endPoint y: 267, distance: 11.8
click at [550, 271] on input "text" at bounding box center [573, 276] width 90 height 18
type input "500"
click at [597, 360] on button "Save & Close" at bounding box center [597, 363] width 66 height 20
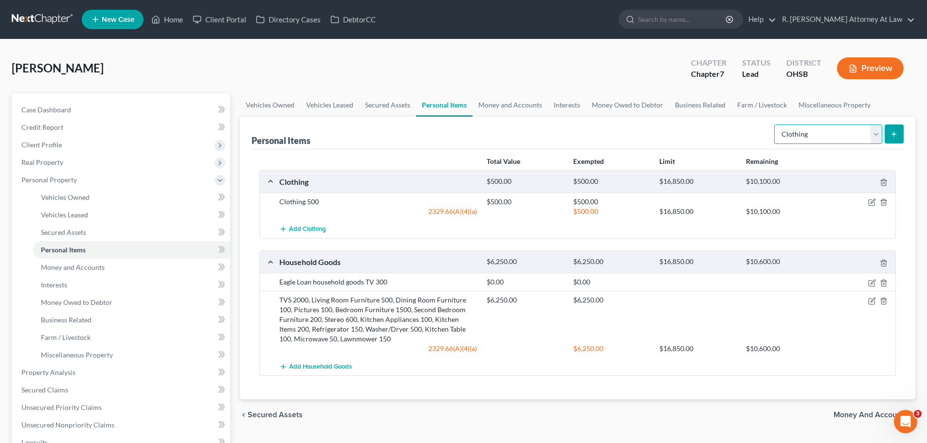
click at [814, 143] on select "Select Item Type Clothing Collectibles Of Value Electronics Firearms Household …" at bounding box center [828, 134] width 108 height 19
select select "jewelry"
click at [775, 125] on select "Select Item Type Clothing Collectibles Of Value Electronics Firearms Household …" at bounding box center [828, 134] width 108 height 19
click at [884, 134] on form "Select Item Type Clothing Collectibles Of Value Electronics Firearms Household …" at bounding box center [838, 135] width 129 height 20
click at [904, 132] on div "Personal Items Select Item Type Clothing Collectibles Of Value Electronics Fire…" at bounding box center [577, 258] width 675 height 283
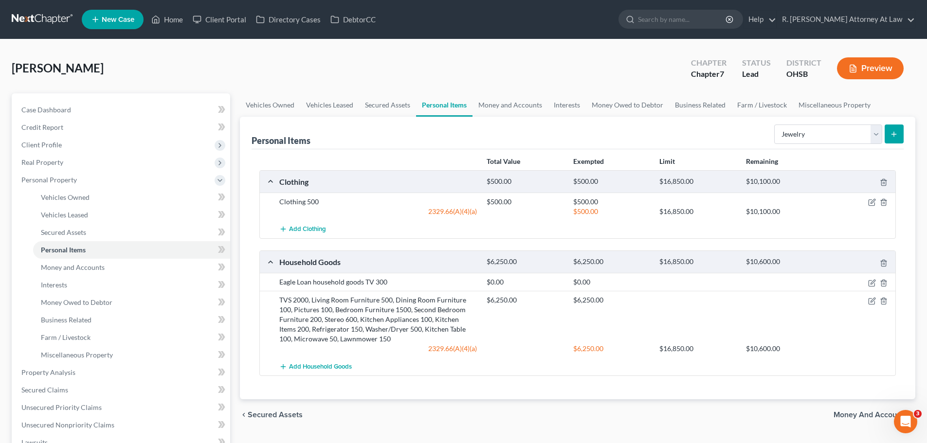
click at [899, 132] on button "submit" at bounding box center [894, 134] width 19 height 19
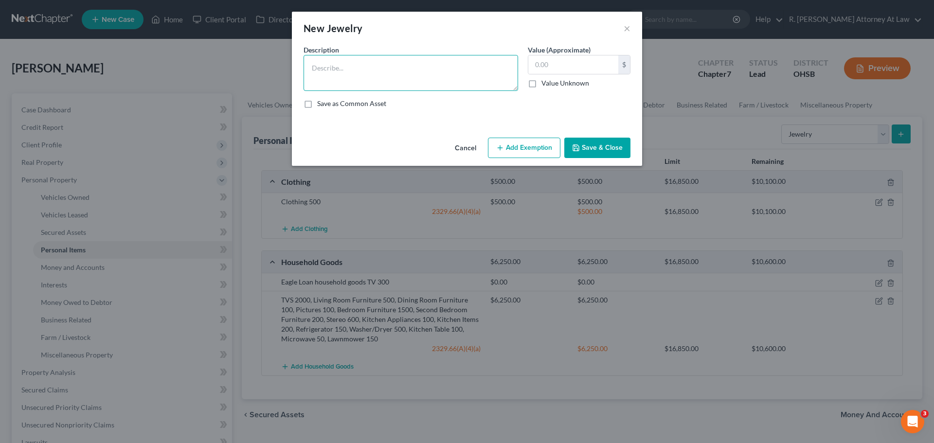
click at [339, 72] on textarea at bounding box center [411, 73] width 215 height 36
type textarea "c"
type textarea "Costume Jewelry 100"
type input "100"
click at [525, 148] on button "Add Exemption" at bounding box center [524, 148] width 72 height 20
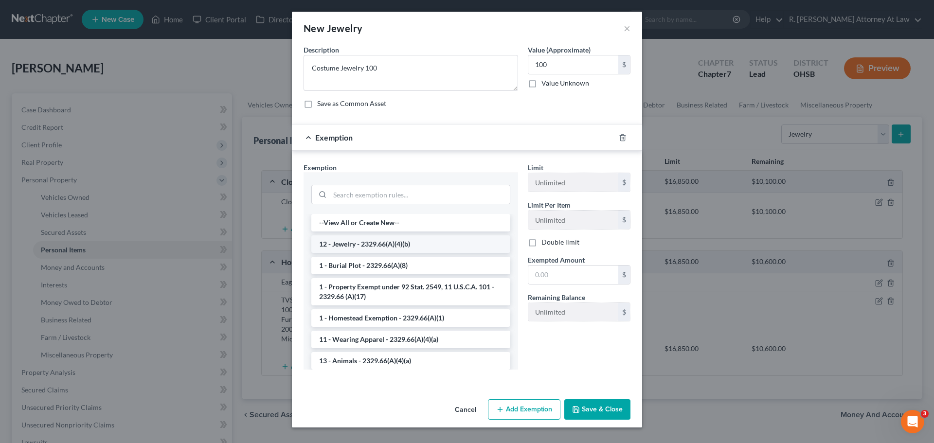
click at [363, 239] on li "12 - Jewelry - 2329.66(A)(4)(b)" at bounding box center [410, 244] width 199 height 18
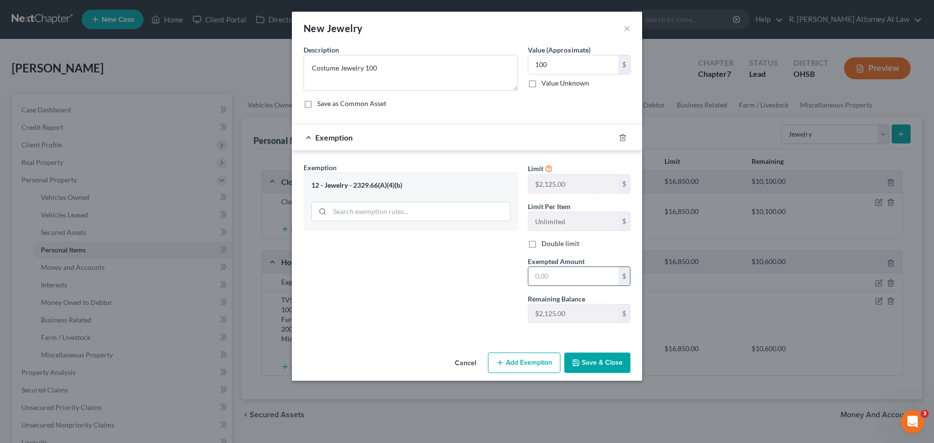
click at [565, 282] on input "text" at bounding box center [573, 276] width 90 height 18
type input "100"
click at [589, 363] on button "Save & Close" at bounding box center [597, 363] width 66 height 20
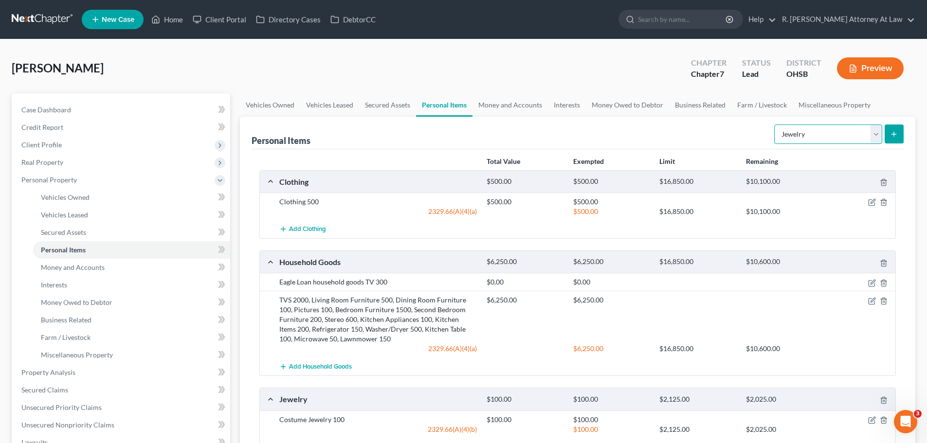
click at [814, 126] on select "Select Item Type Clothing Collectibles Of Value Electronics Firearms Household …" at bounding box center [828, 134] width 108 height 19
select select "firearms"
click at [775, 125] on select "Select Item Type Clothing Collectibles Of Value Electronics Firearms Household …" at bounding box center [828, 134] width 108 height 19
click at [889, 138] on button "submit" at bounding box center [894, 134] width 19 height 19
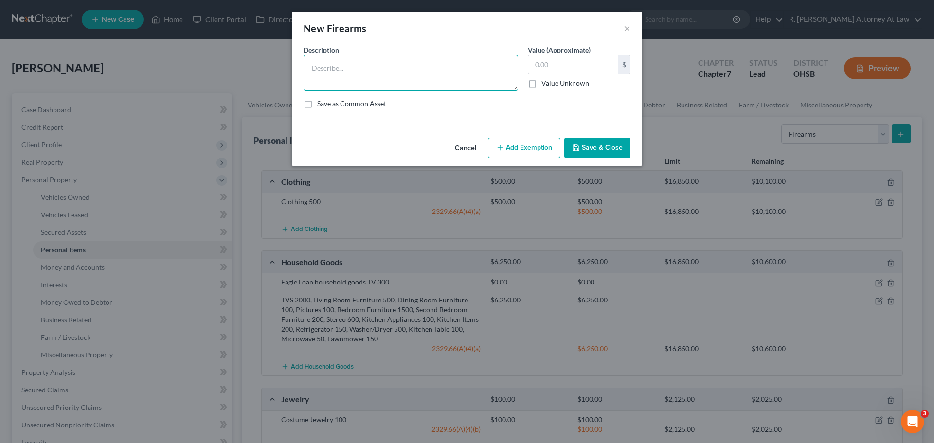
click at [416, 65] on textarea at bounding box center [411, 73] width 215 height 36
type textarea "9mm 450"
type input "450"
click at [544, 152] on button "Add Exemption" at bounding box center [524, 148] width 72 height 20
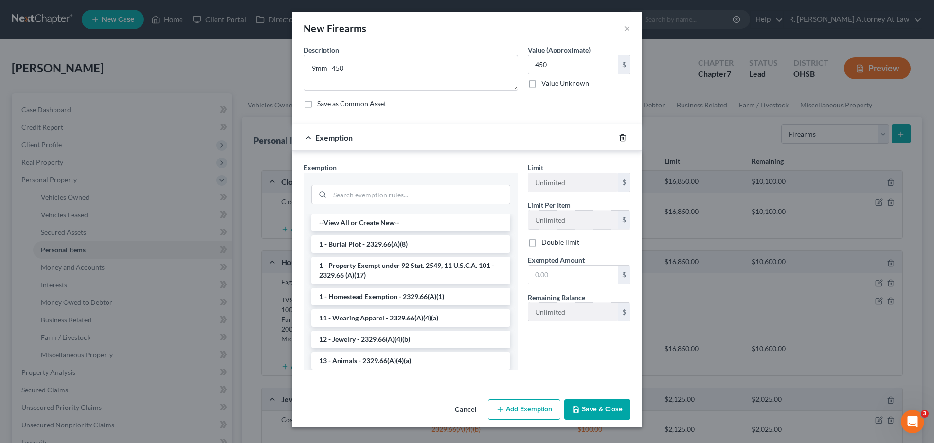
click at [626, 136] on icon "button" at bounding box center [623, 138] width 8 height 8
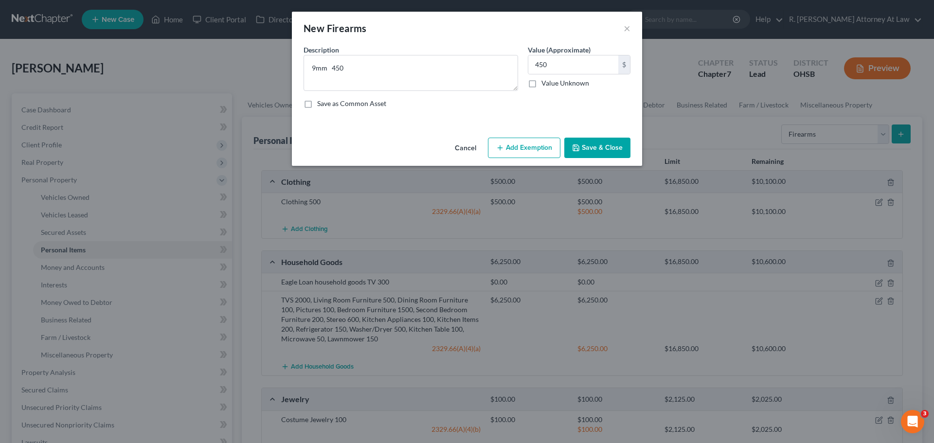
click at [604, 145] on button "Save & Close" at bounding box center [597, 148] width 66 height 20
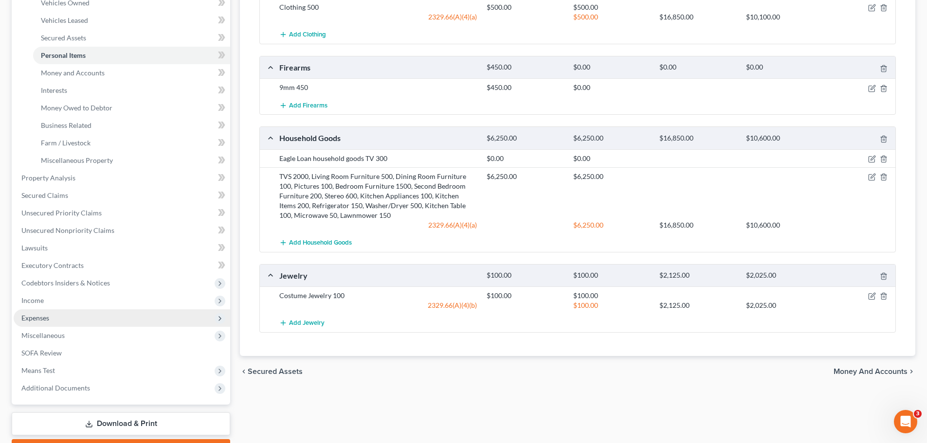
click at [18, 320] on span "Expenses" at bounding box center [122, 318] width 217 height 18
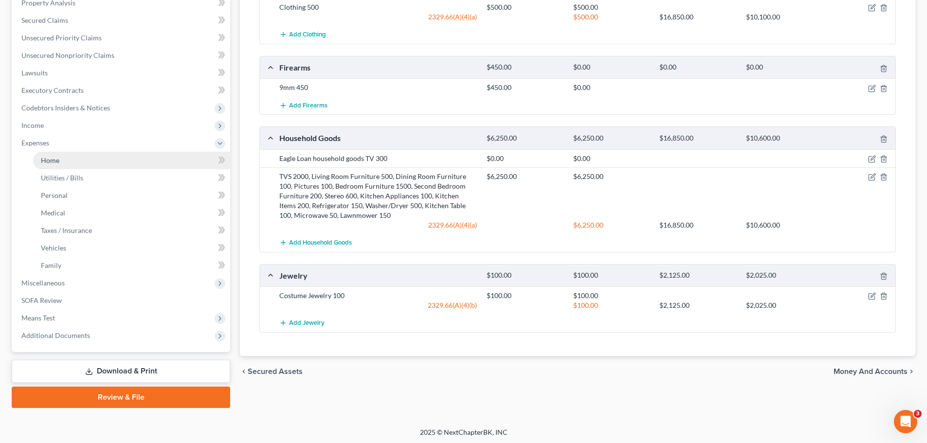
drag, startPoint x: 64, startPoint y: 161, endPoint x: 71, endPoint y: 157, distance: 8.5
click at [64, 161] on link "Home" at bounding box center [131, 161] width 197 height 18
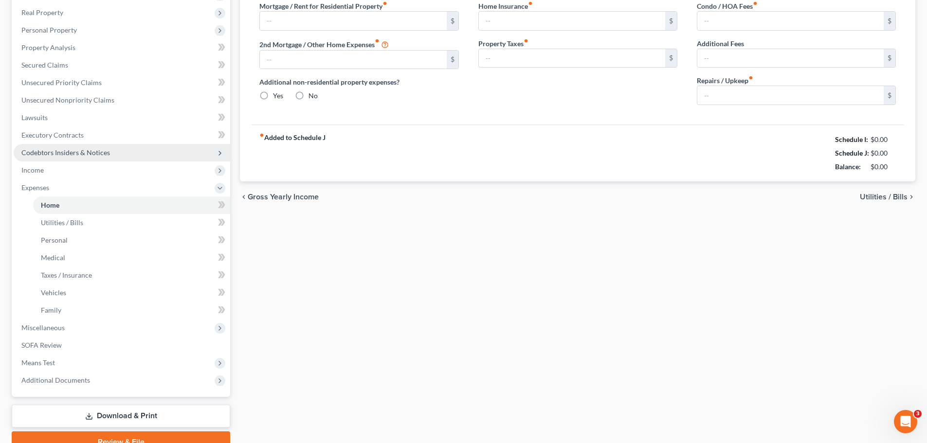
type input "0.00"
radio input "true"
type input "0.00"
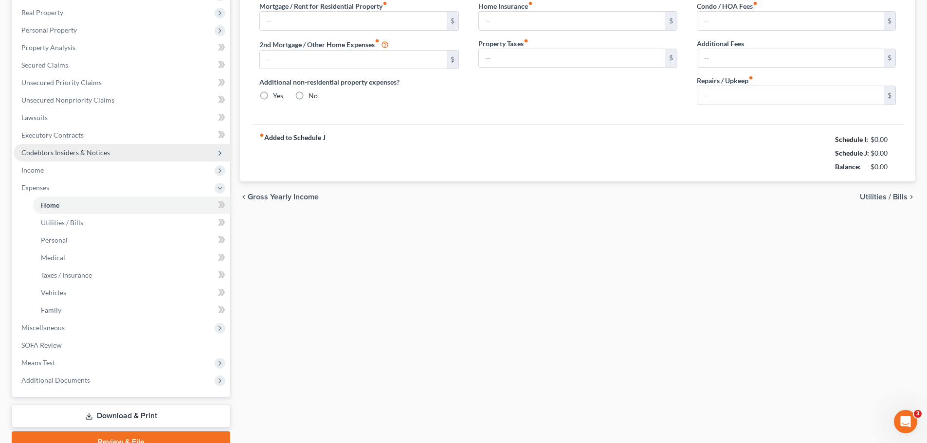
type input "0.00"
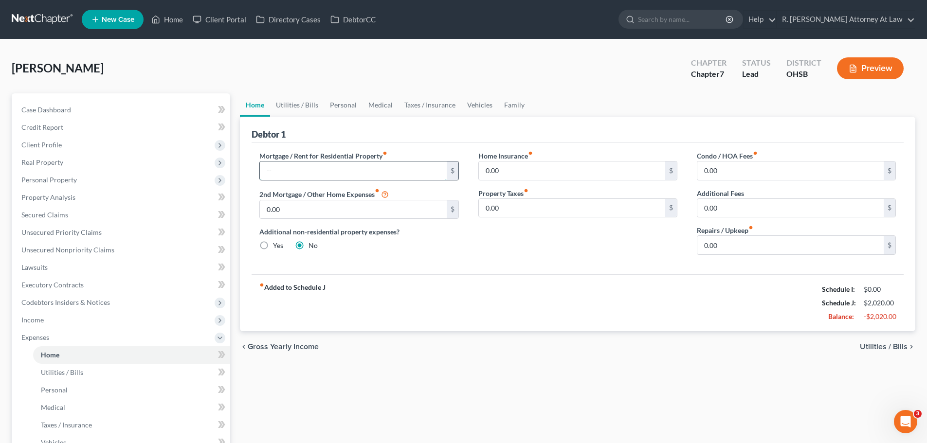
click at [319, 171] on input "text" at bounding box center [353, 171] width 186 height 18
type input "1,100"
click at [315, 109] on link "Utilities / Bills" at bounding box center [297, 104] width 54 height 23
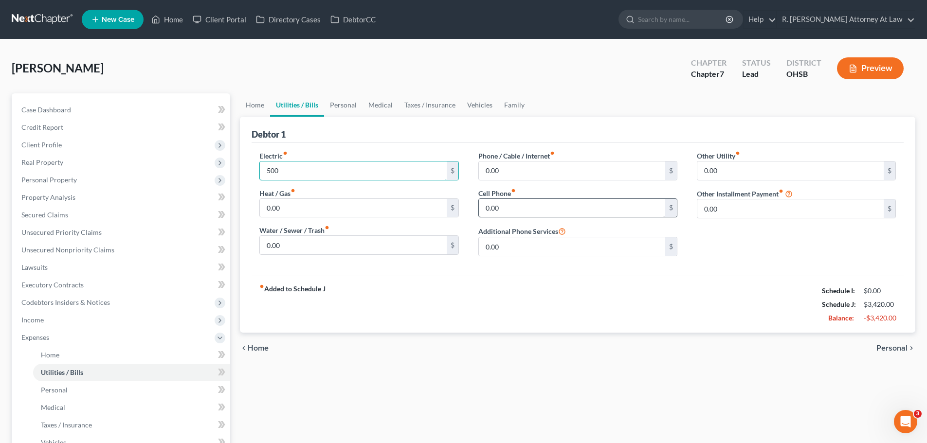
type input "500"
click at [512, 211] on input "0.00" at bounding box center [572, 208] width 186 height 18
type input "250"
type input "90"
click at [350, 107] on link "Personal" at bounding box center [343, 104] width 38 height 23
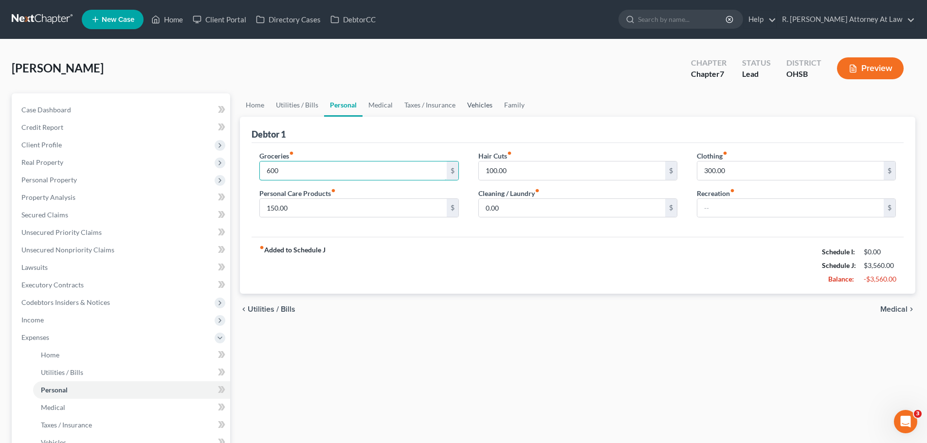
type input "600"
click at [513, 106] on link "Family" at bounding box center [514, 104] width 32 height 23
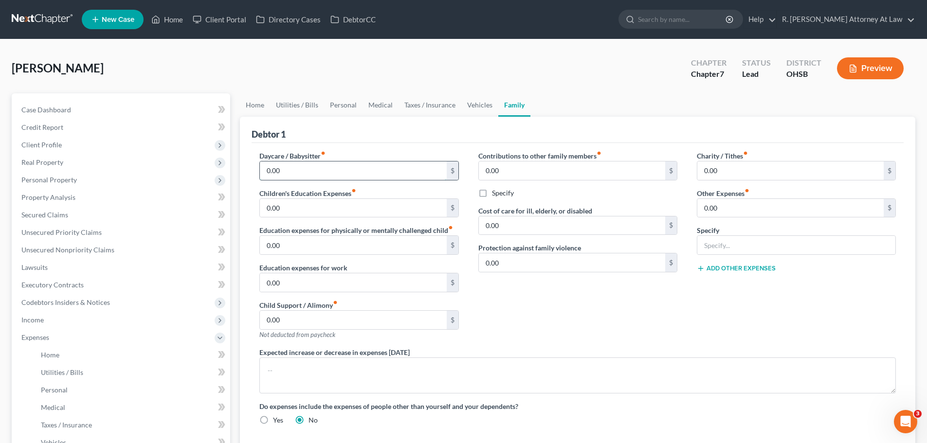
click at [293, 164] on input "0.00" at bounding box center [353, 171] width 186 height 18
type input "120"
click at [342, 107] on link "Personal" at bounding box center [343, 104] width 38 height 23
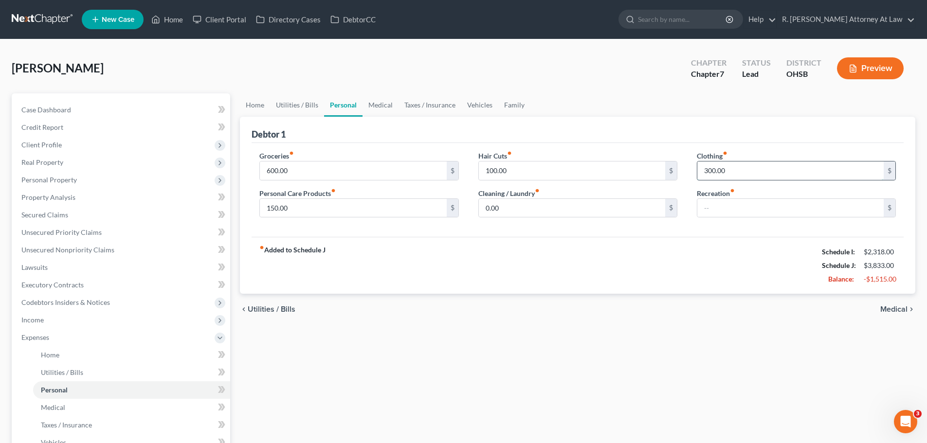
click at [742, 166] on input "300.00" at bounding box center [790, 171] width 186 height 18
type input "200"
click at [304, 208] on input "150.00" at bounding box center [353, 208] width 186 height 18
type input "200"
click at [515, 204] on input "0.00" at bounding box center [572, 208] width 186 height 18
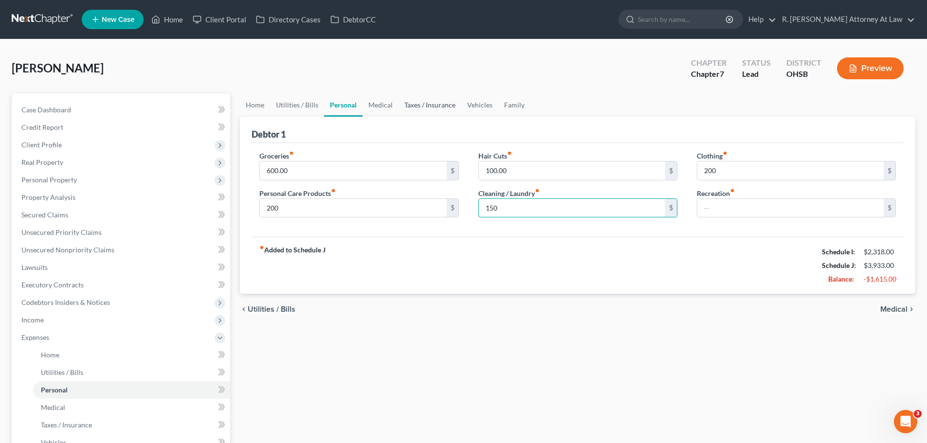
type input "150"
click at [445, 102] on link "Taxes / Insurance" at bounding box center [429, 104] width 63 height 23
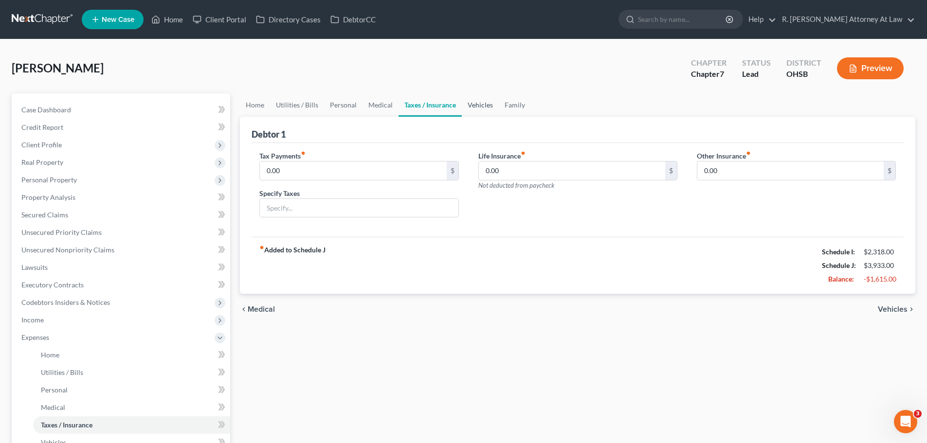
click at [466, 109] on link "Vehicles" at bounding box center [480, 104] width 37 height 23
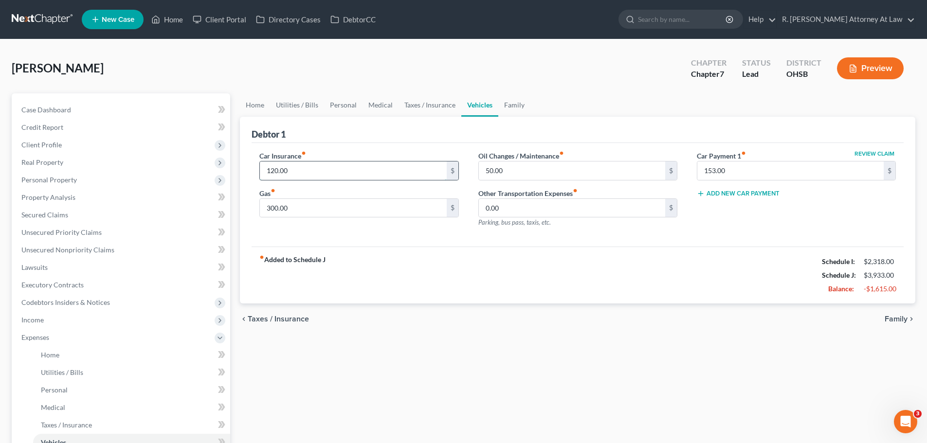
click at [311, 169] on input "120.00" at bounding box center [353, 171] width 186 height 18
type input "100"
click at [520, 164] on input "50.00" at bounding box center [572, 171] width 186 height 18
type input "200"
click at [508, 106] on link "Family" at bounding box center [514, 104] width 32 height 23
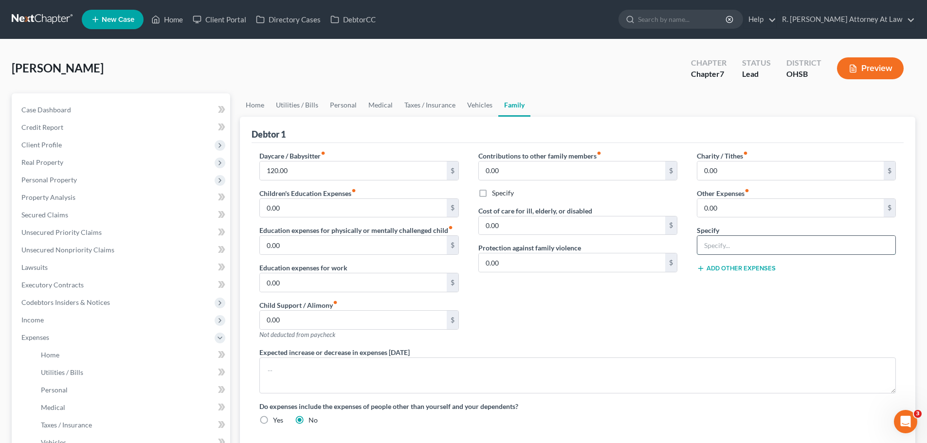
click at [745, 238] on input "text" at bounding box center [796, 245] width 198 height 18
type input "Work Lunches 100, Travel for work 150, Children Activities 200"
drag, startPoint x: 730, startPoint y: 221, endPoint x: 730, endPoint y: 216, distance: 5.4
click at [730, 221] on div "Charity / Tithes fiber_manual_record 0.00 $ Other Expenses fiber_manual_record …" at bounding box center [796, 249] width 218 height 197
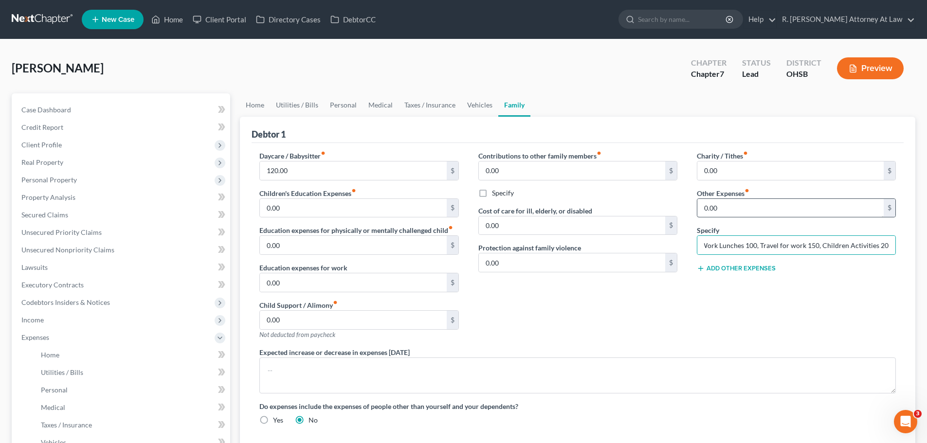
scroll to position [0, 0]
click at [730, 213] on input "0.00" at bounding box center [790, 208] width 186 height 18
type input "450"
drag, startPoint x: 661, startPoint y: 342, endPoint x: 665, endPoint y: 332, distance: 10.5
click at [661, 342] on div "Contributions to other family members fiber_manual_record 0.00 $ Specify Cost o…" at bounding box center [578, 249] width 218 height 197
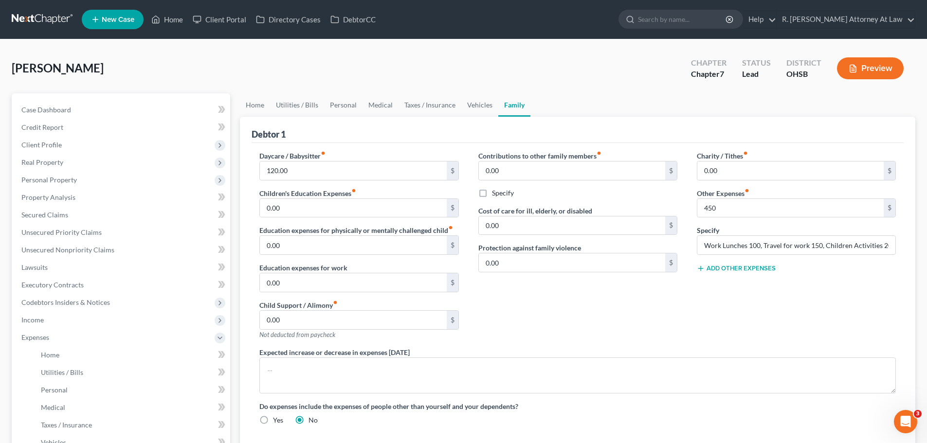
click at [720, 270] on button "Add Other Expenses" at bounding box center [736, 269] width 79 height 8
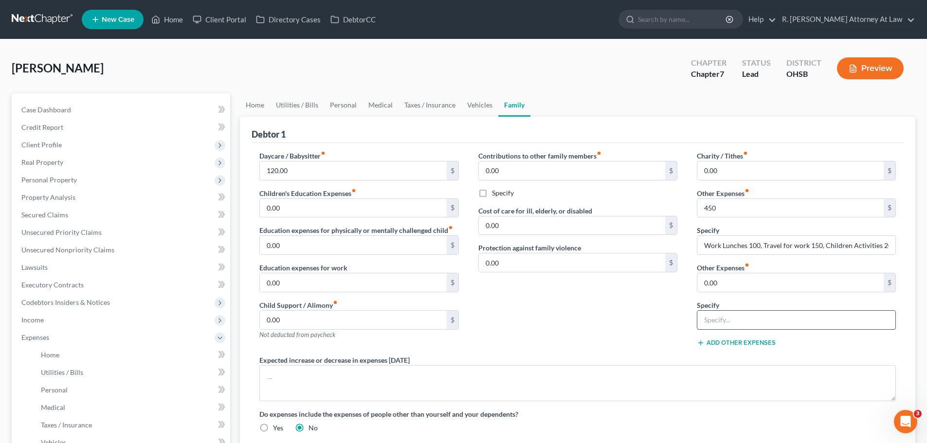
click at [712, 320] on input "text" at bounding box center [796, 320] width 198 height 18
type input "Subscriptions 75"
click at [728, 290] on input "0.00" at bounding box center [790, 282] width 186 height 18
type input "75"
click at [673, 149] on div "Daycare / Babysitter fiber_manual_record 120.00 $ Children's Education Expenses…" at bounding box center [578, 297] width 652 height 309
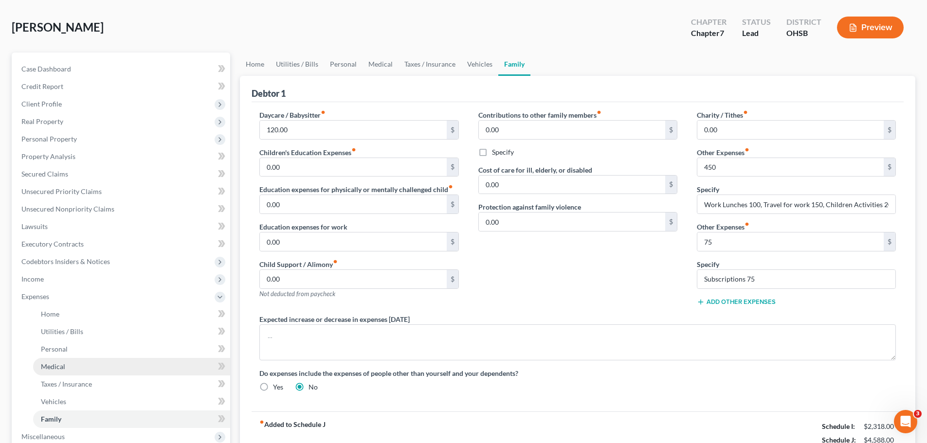
scroll to position [146, 0]
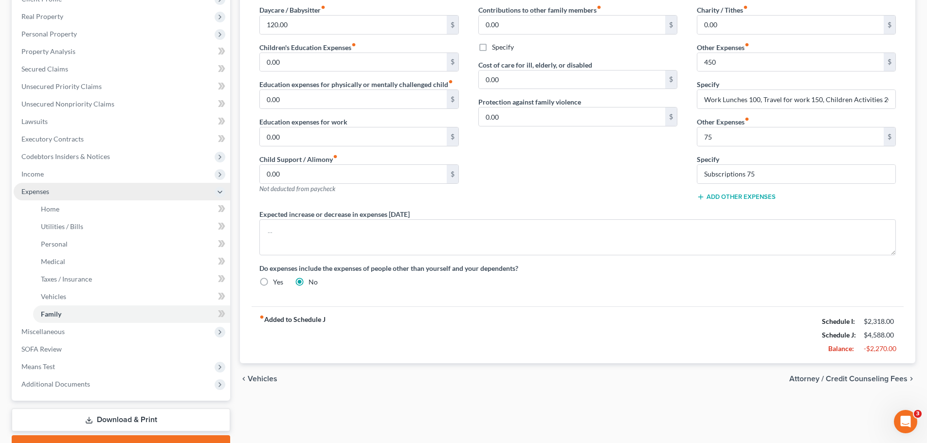
click at [40, 189] on span "Expenses" at bounding box center [35, 191] width 28 height 8
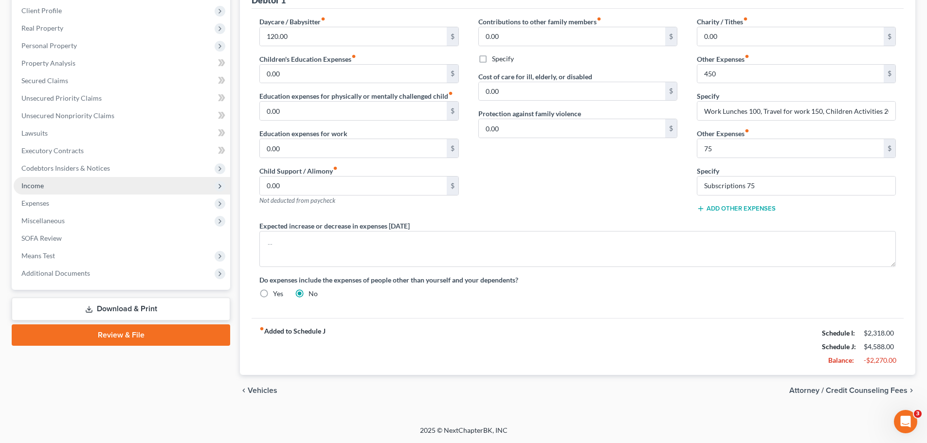
click at [40, 182] on span "Income" at bounding box center [32, 185] width 22 height 8
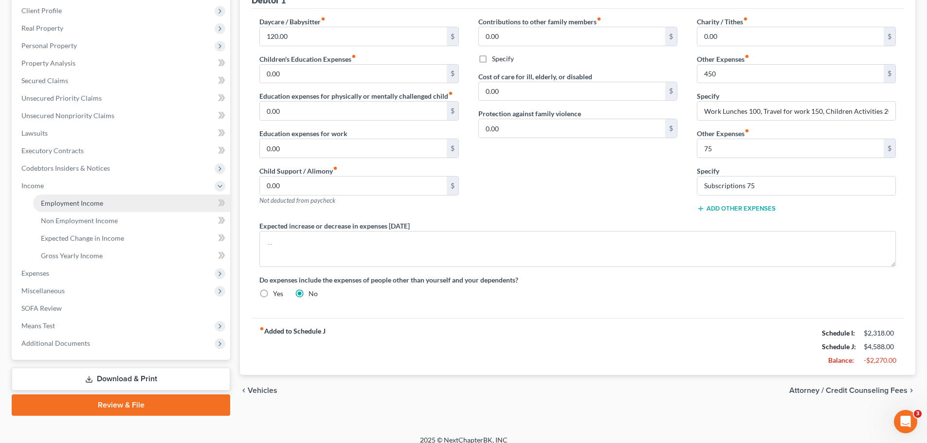
scroll to position [144, 0]
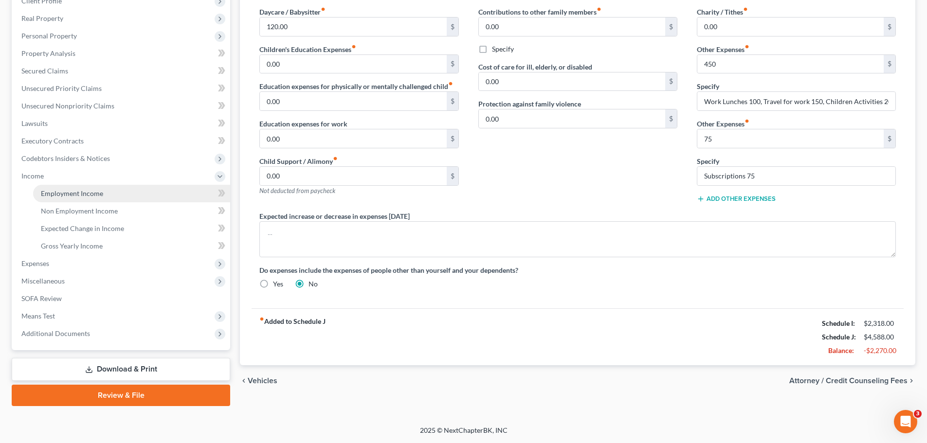
click at [71, 187] on link "Employment Income" at bounding box center [131, 194] width 197 height 18
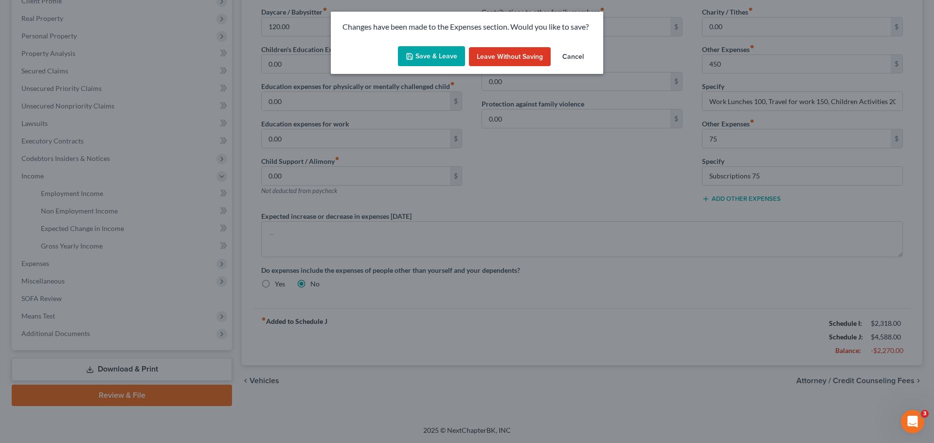
click at [432, 56] on button "Save & Leave" at bounding box center [431, 56] width 67 height 20
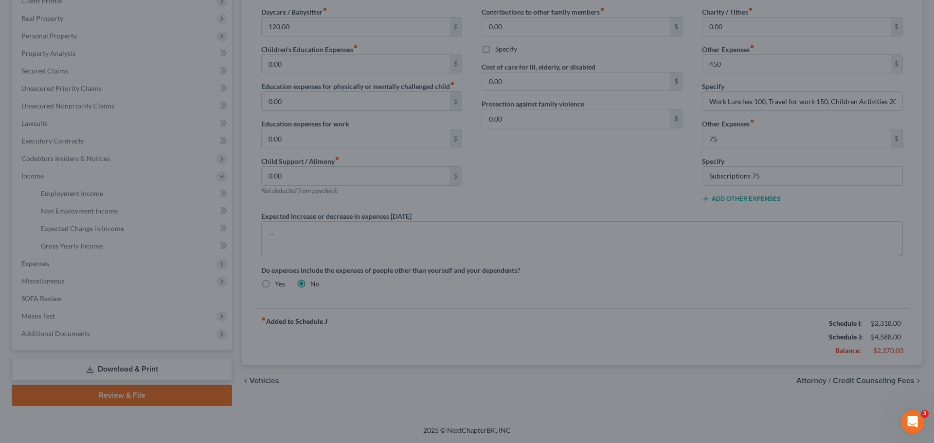
type input "450.00"
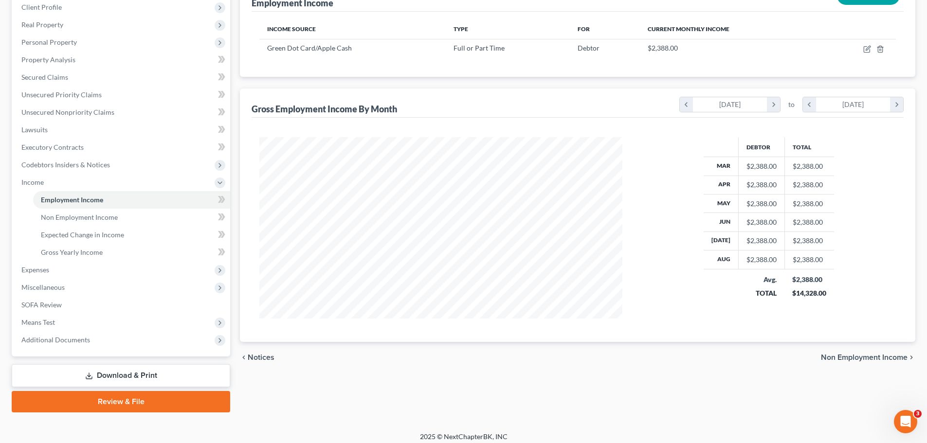
scroll to position [144, 0]
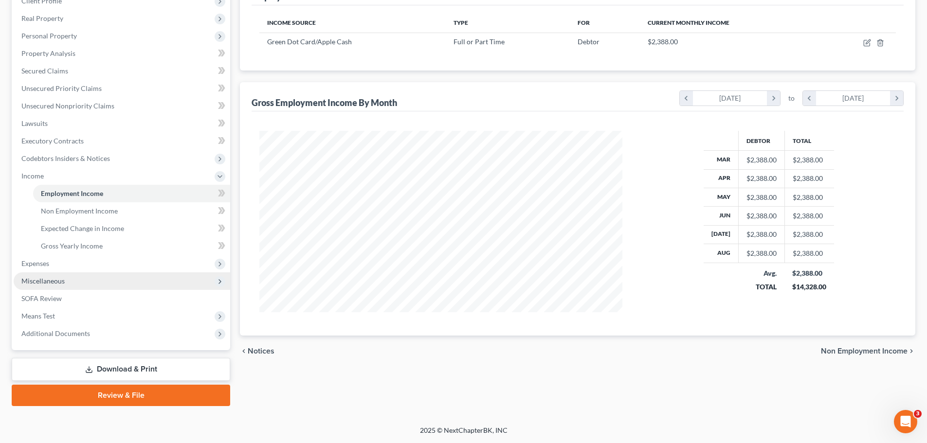
click at [40, 280] on span "Miscellaneous" at bounding box center [42, 281] width 43 height 8
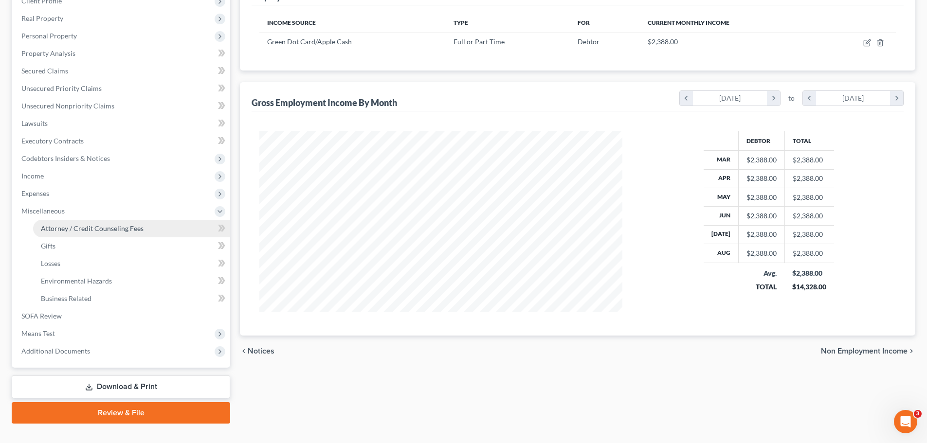
click at [91, 229] on span "Attorney / Credit Counseling Fees" at bounding box center [92, 228] width 103 height 8
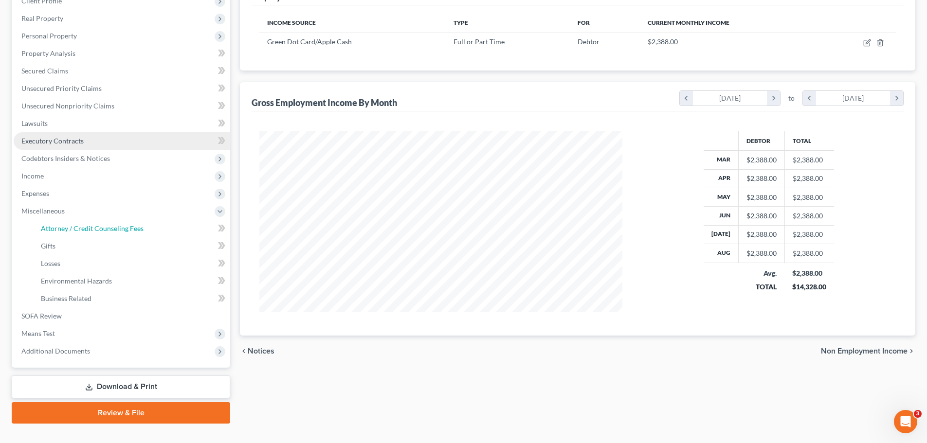
select select "1"
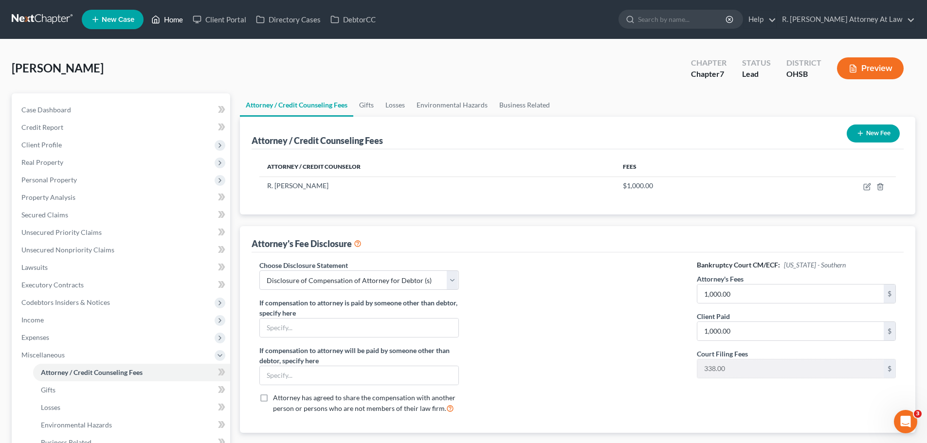
click at [171, 13] on link "Home" at bounding box center [166, 20] width 41 height 18
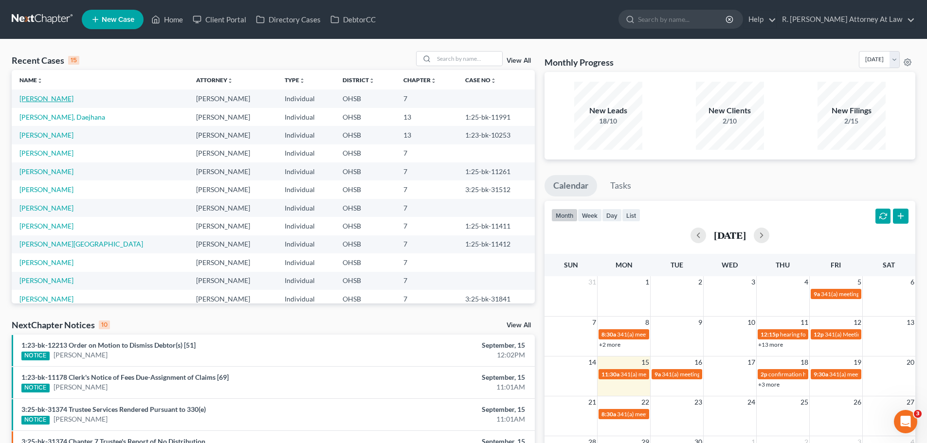
click at [41, 95] on link "[PERSON_NAME]" at bounding box center [46, 98] width 54 height 8
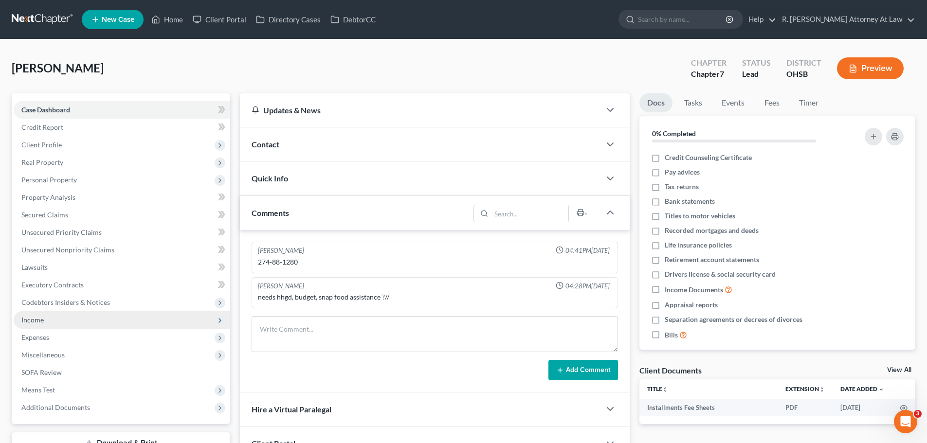
click at [41, 323] on span "Income" at bounding box center [32, 320] width 22 height 8
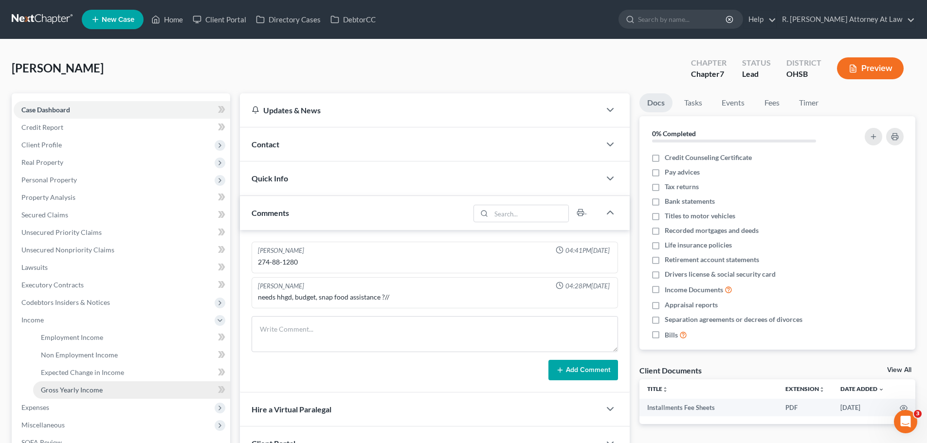
click at [88, 390] on span "Gross Yearly Income" at bounding box center [72, 390] width 62 height 8
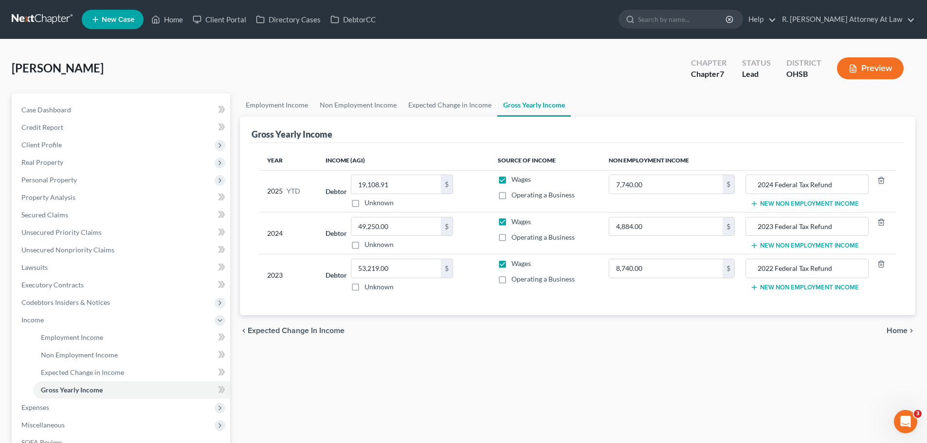
click at [423, 330] on div "chevron_left Expected Change in Income Home chevron_right" at bounding box center [577, 330] width 675 height 31
click at [793, 249] on button "New Non Employment Income" at bounding box center [804, 246] width 109 height 8
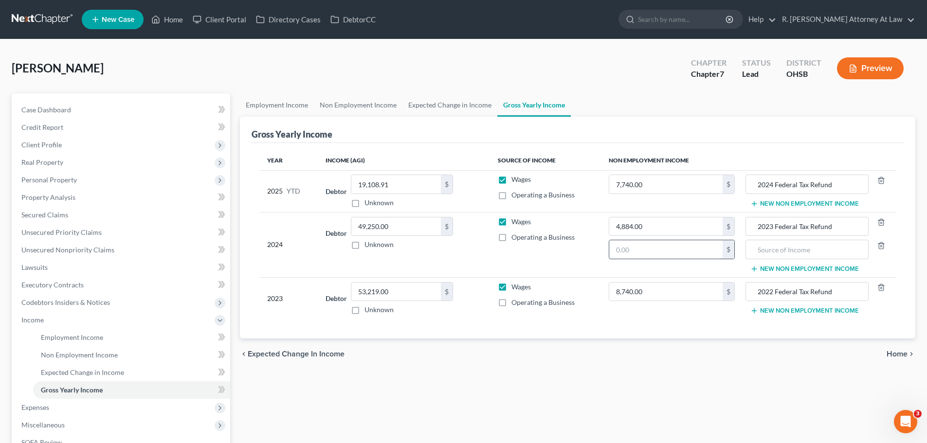
click at [652, 253] on input "text" at bounding box center [665, 249] width 113 height 18
type input "228.00"
drag, startPoint x: 801, startPoint y: 253, endPoint x: 813, endPoint y: 240, distance: 17.9
click at [813, 240] on input "text" at bounding box center [807, 249] width 112 height 18
type input "2023 State Refund"
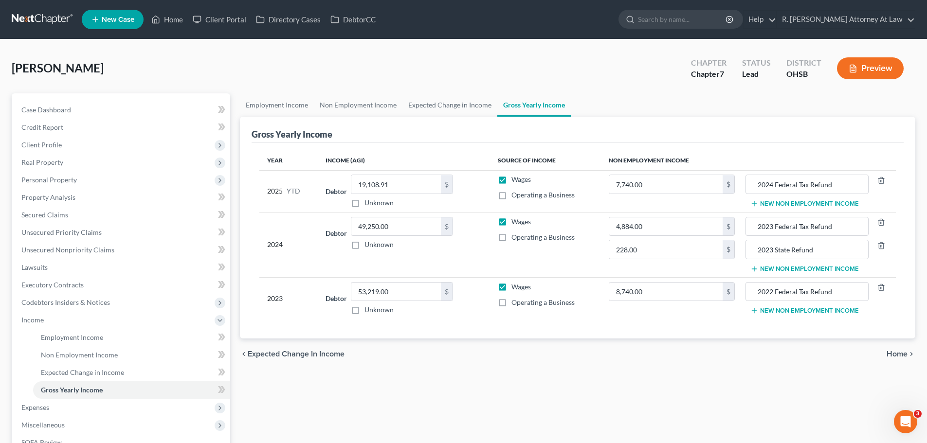
click at [783, 201] on button "New Non Employment Income" at bounding box center [804, 204] width 109 height 8
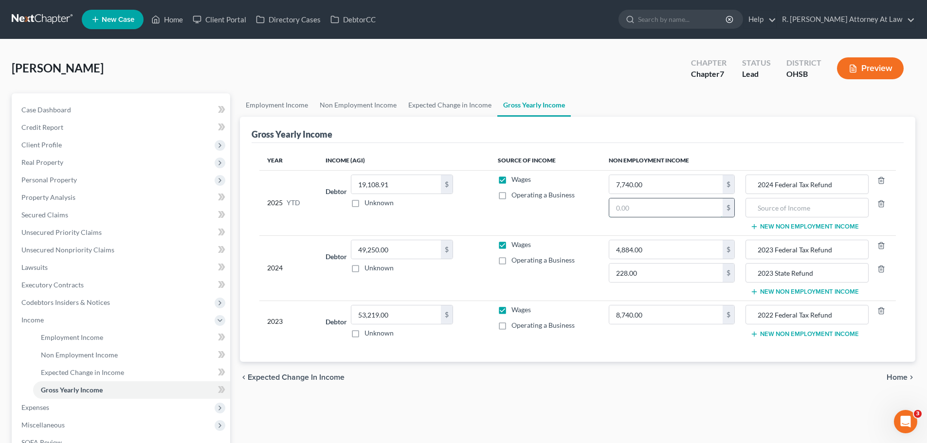
click at [686, 209] on input "text" at bounding box center [665, 208] width 113 height 18
type input "671.00"
drag, startPoint x: 800, startPoint y: 215, endPoint x: 833, endPoint y: 177, distance: 50.0
click at [827, 185] on td "2024 Federal Tax Refund New Non Employment Income" at bounding box center [818, 202] width 153 height 65
type input "2024 State Refund"
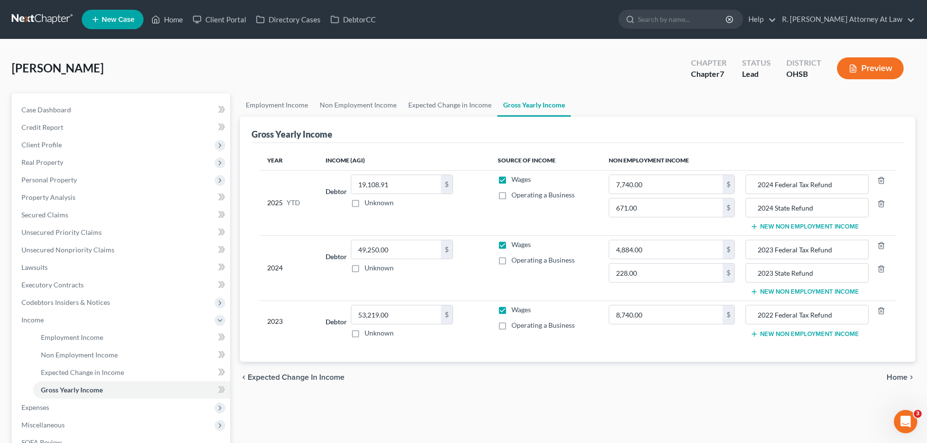
click at [791, 333] on button "New Non Employment Income" at bounding box center [804, 334] width 109 height 8
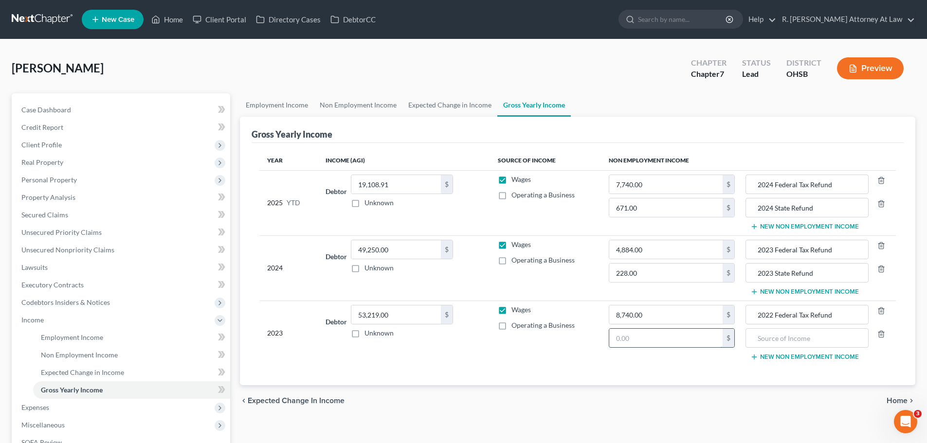
click at [695, 335] on input "text" at bounding box center [665, 338] width 113 height 18
type input "536.00"
click at [782, 341] on input "text" at bounding box center [807, 338] width 112 height 18
type input "2022 State Refund"
click at [60, 130] on span "Credit Report" at bounding box center [42, 127] width 42 height 8
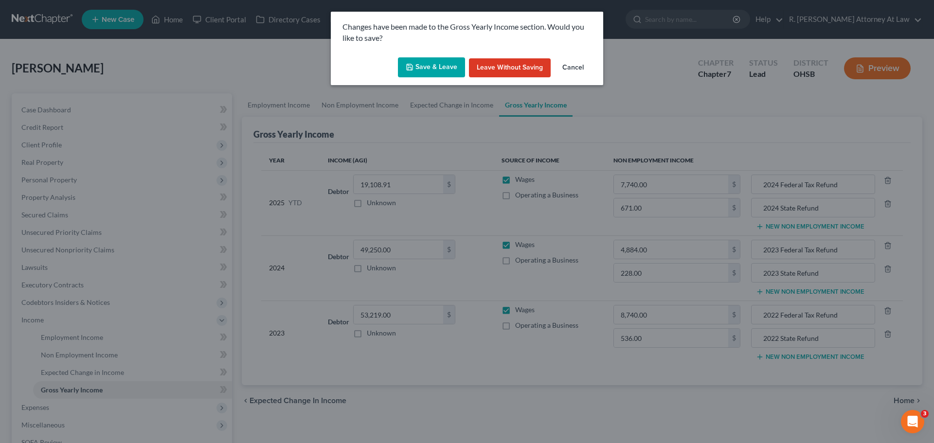
click at [438, 64] on button "Save & Leave" at bounding box center [431, 67] width 67 height 20
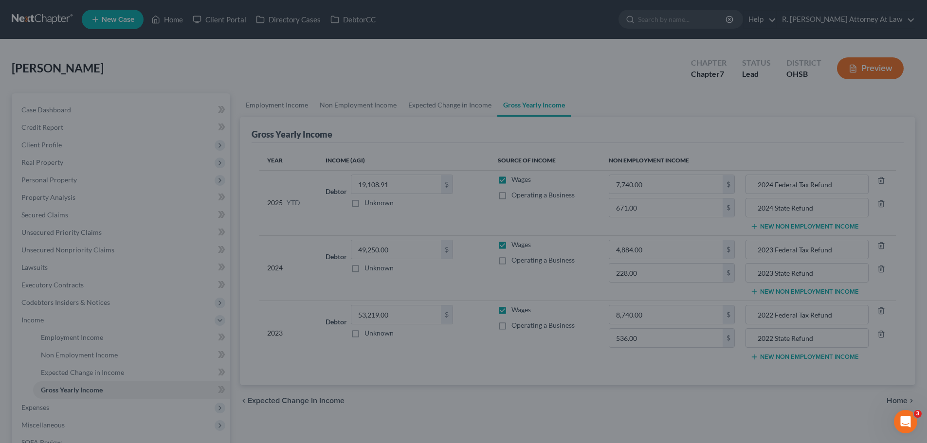
type input "228.00"
type input "2023 State Refund"
type input "536.00"
type input "2022 State Refund"
type input "671.00"
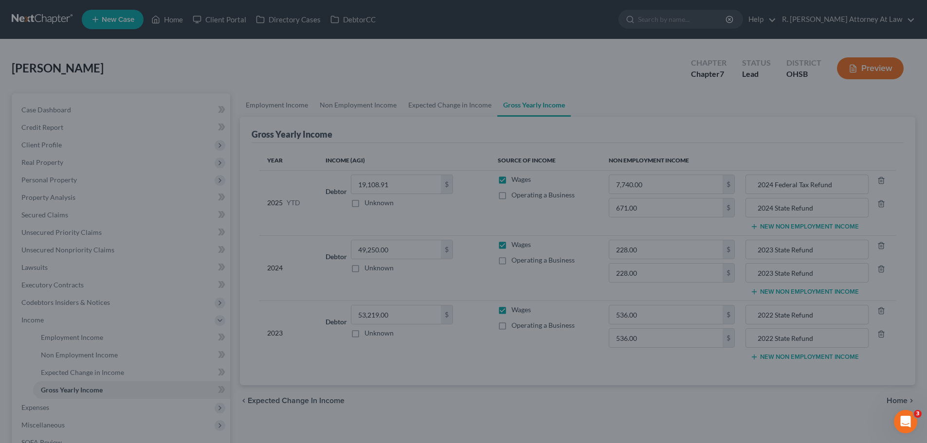
type input "2024 State Refund"
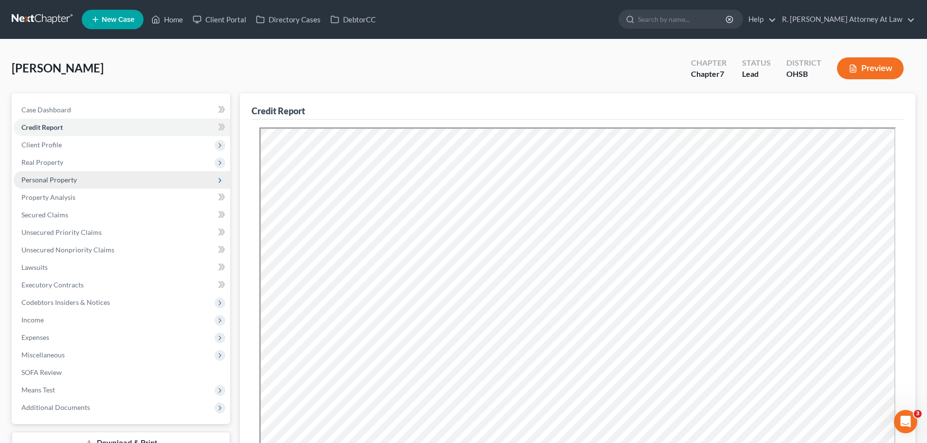
click at [38, 185] on span "Personal Property" at bounding box center [122, 180] width 217 height 18
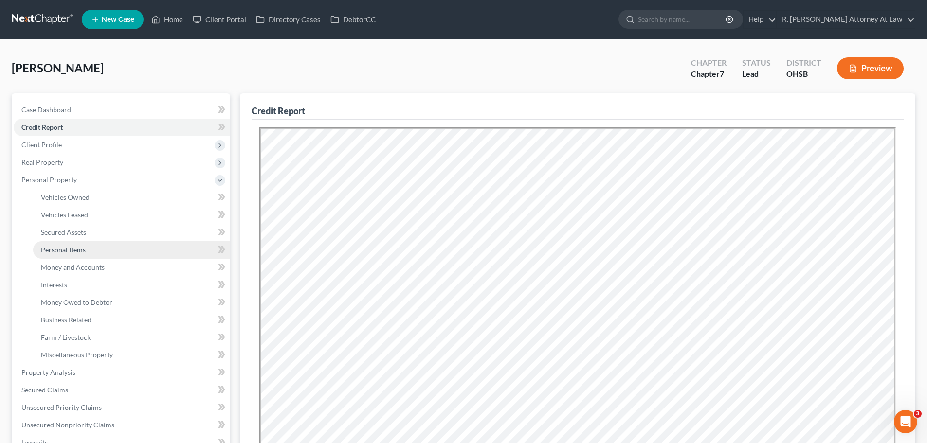
click at [76, 254] on link "Personal Items" at bounding box center [131, 250] width 197 height 18
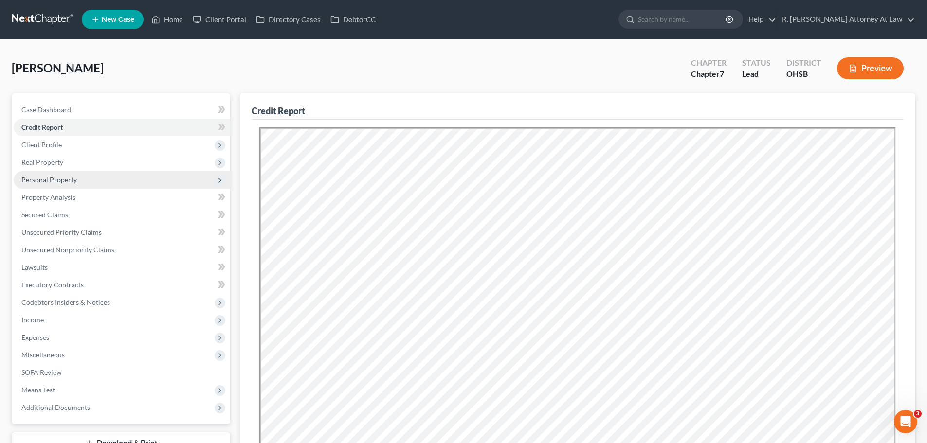
click at [41, 184] on span "Personal Property" at bounding box center [122, 180] width 217 height 18
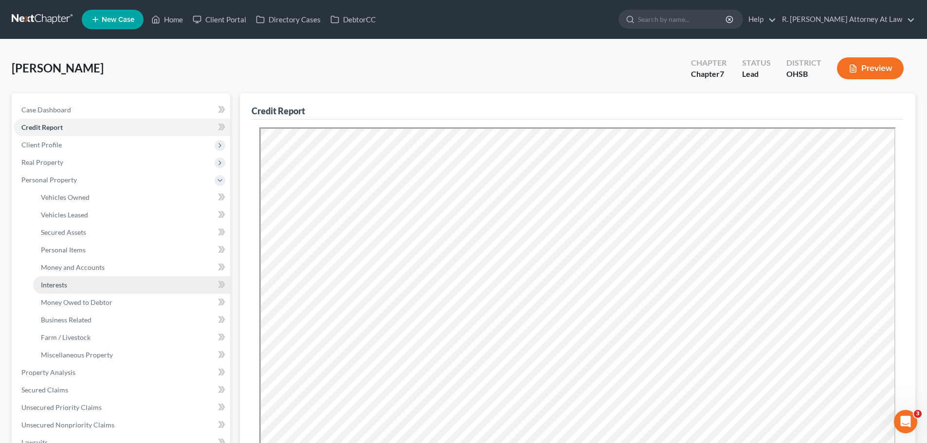
click at [73, 278] on link "Interests" at bounding box center [131, 285] width 197 height 18
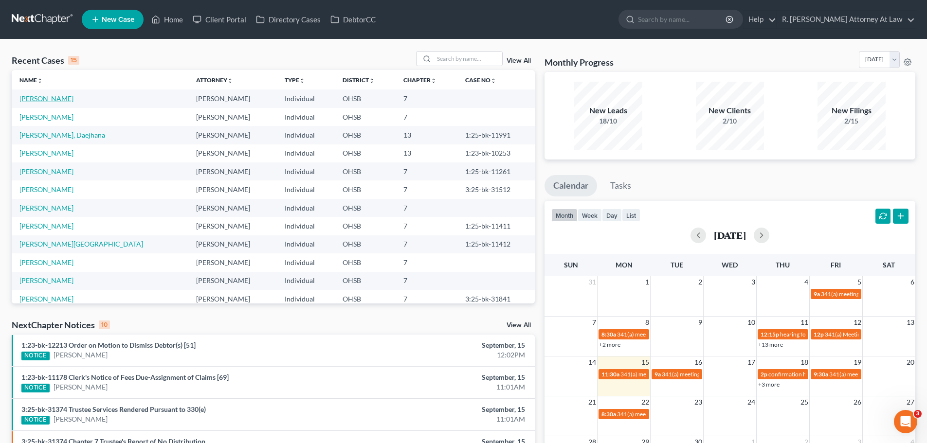
click at [30, 98] on link "[PERSON_NAME]" at bounding box center [46, 98] width 54 height 8
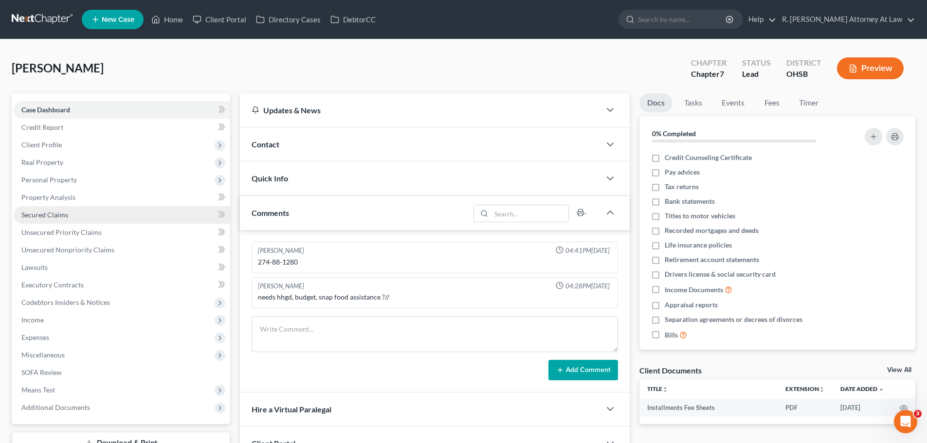
click at [42, 215] on span "Secured Claims" at bounding box center [44, 215] width 47 height 8
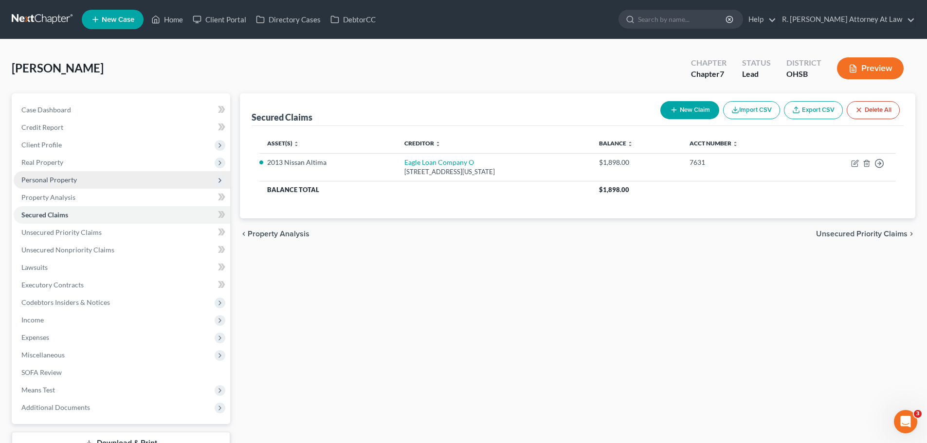
click at [34, 173] on span "Personal Property" at bounding box center [122, 180] width 217 height 18
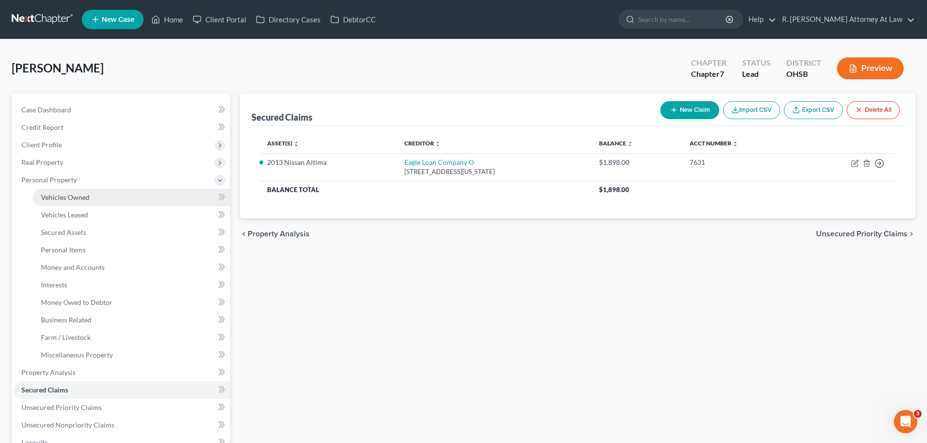
click at [68, 195] on span "Vehicles Owned" at bounding box center [65, 197] width 49 height 8
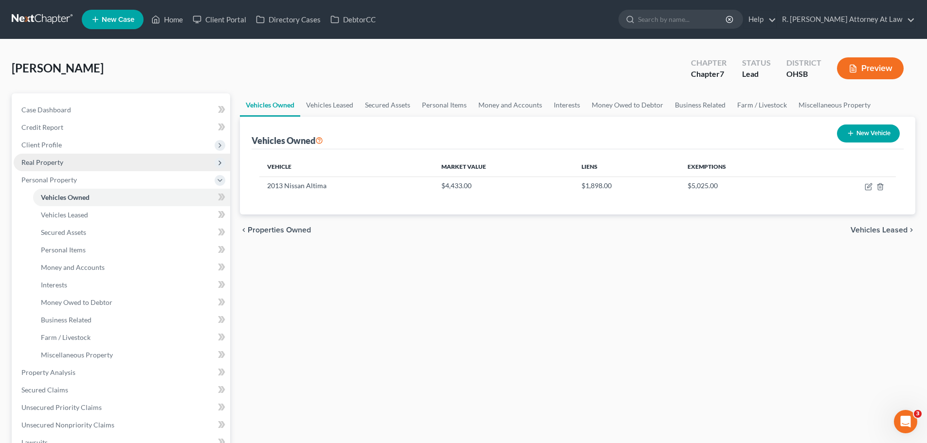
click at [52, 164] on span "Real Property" at bounding box center [42, 162] width 42 height 8
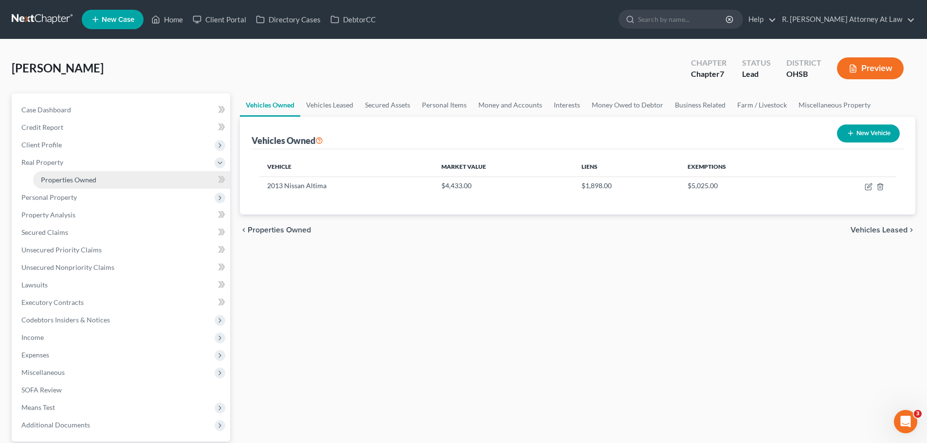
click at [65, 180] on span "Properties Owned" at bounding box center [68, 180] width 55 height 8
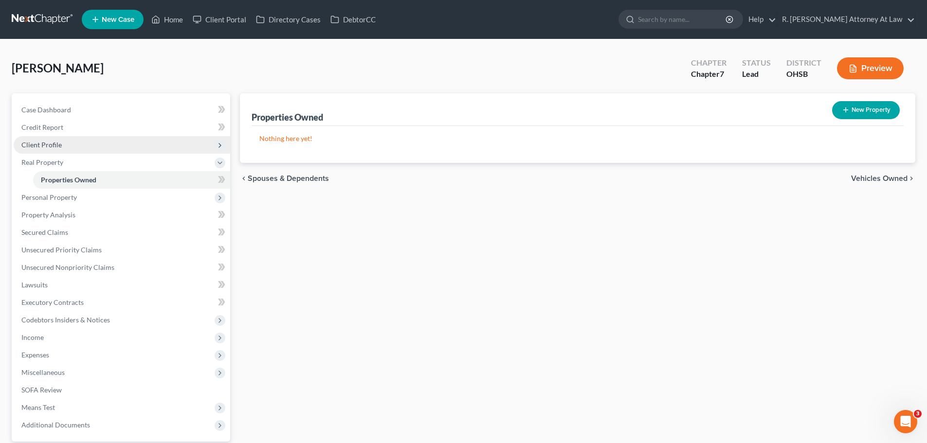
click at [48, 144] on span "Client Profile" at bounding box center [41, 145] width 40 height 8
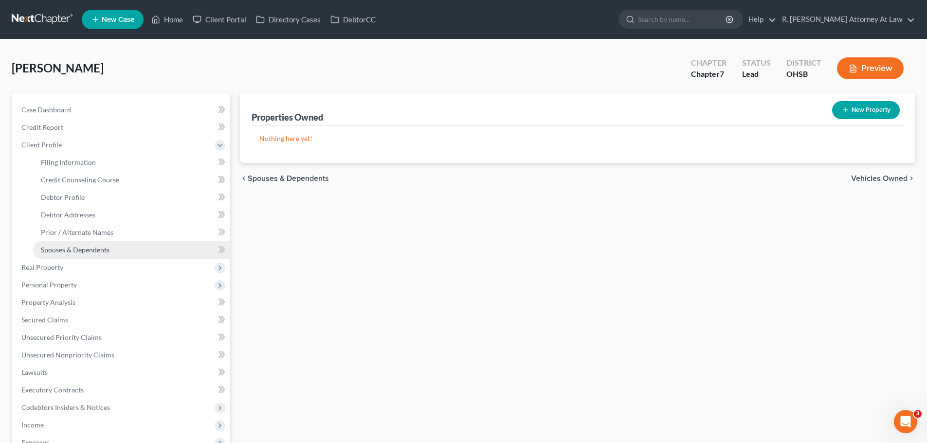
click at [87, 248] on span "Spouses & Dependents" at bounding box center [75, 250] width 69 height 8
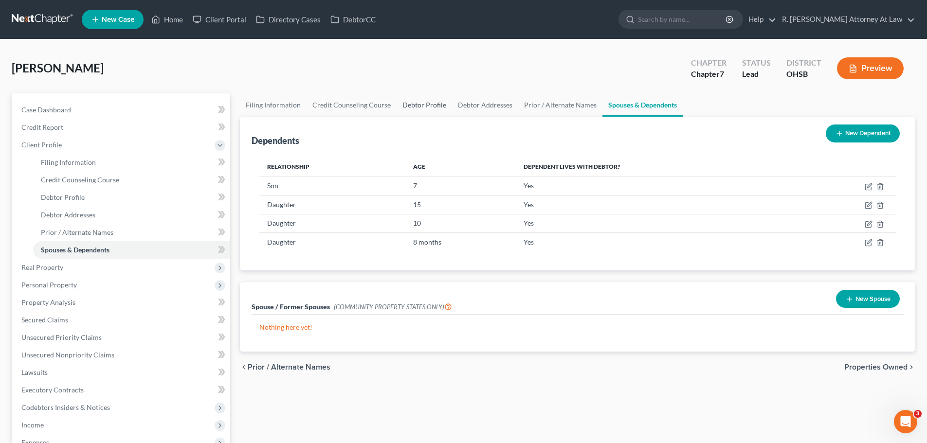
click at [425, 103] on link "Debtor Profile" at bounding box center [424, 104] width 55 height 23
select select "0"
select select "4"
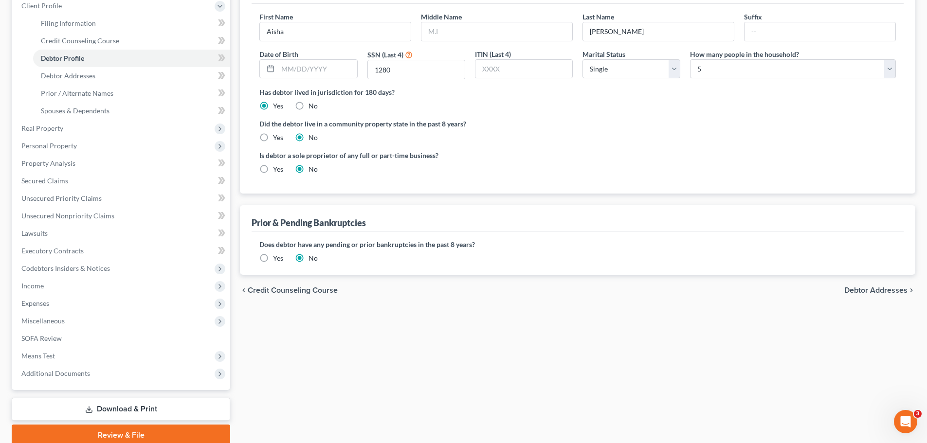
scroll to position [179, 0]
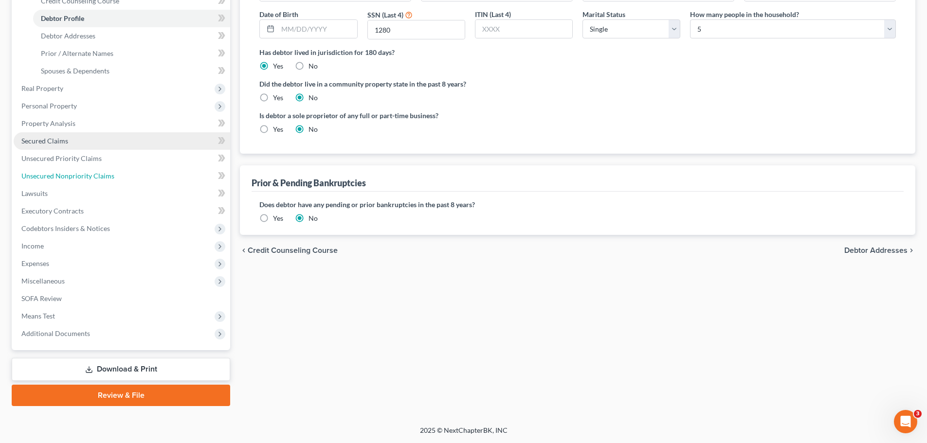
drag, startPoint x: 70, startPoint y: 177, endPoint x: 101, endPoint y: 175, distance: 30.7
click at [71, 177] on span "Unsecured Nonpriority Claims" at bounding box center [67, 176] width 93 height 8
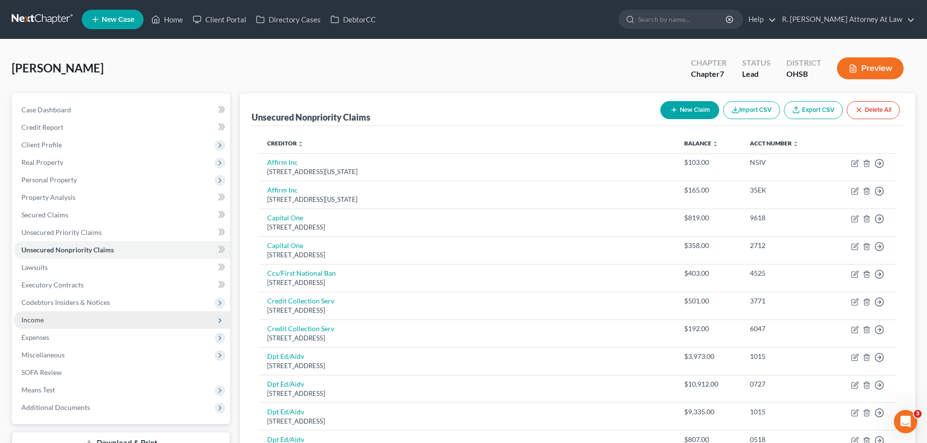
click at [35, 321] on span "Income" at bounding box center [32, 320] width 22 height 8
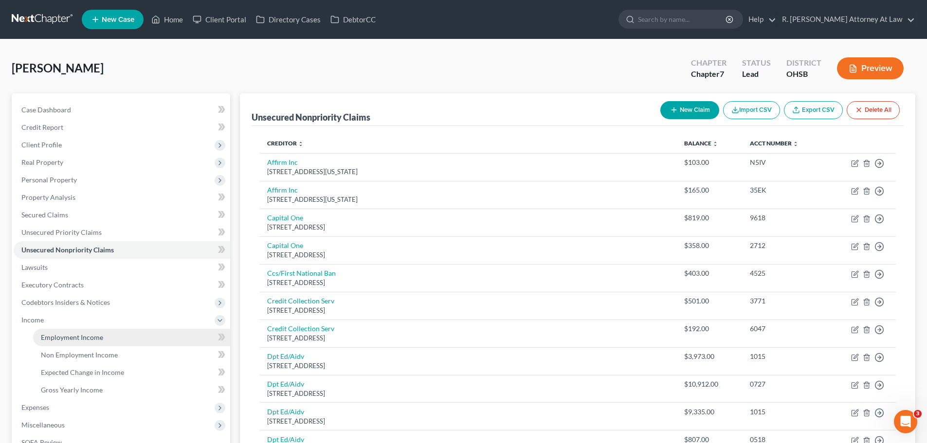
click at [55, 337] on span "Employment Income" at bounding box center [72, 337] width 62 height 8
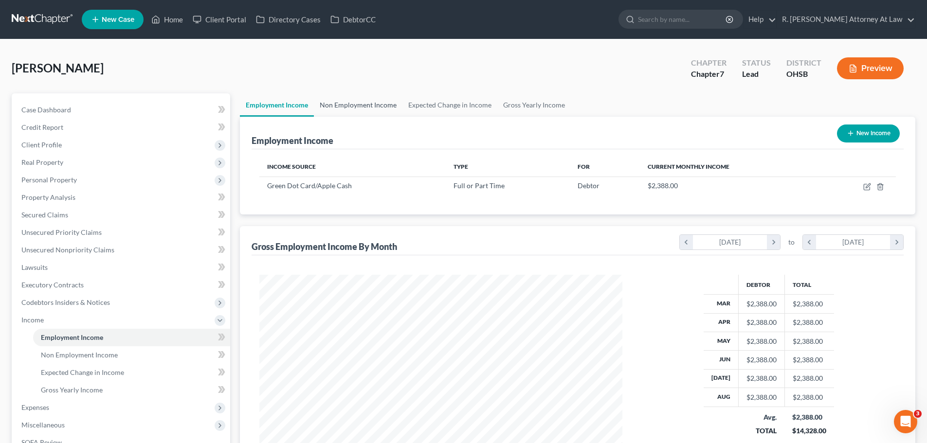
click at [352, 105] on link "Non Employment Income" at bounding box center [358, 104] width 89 height 23
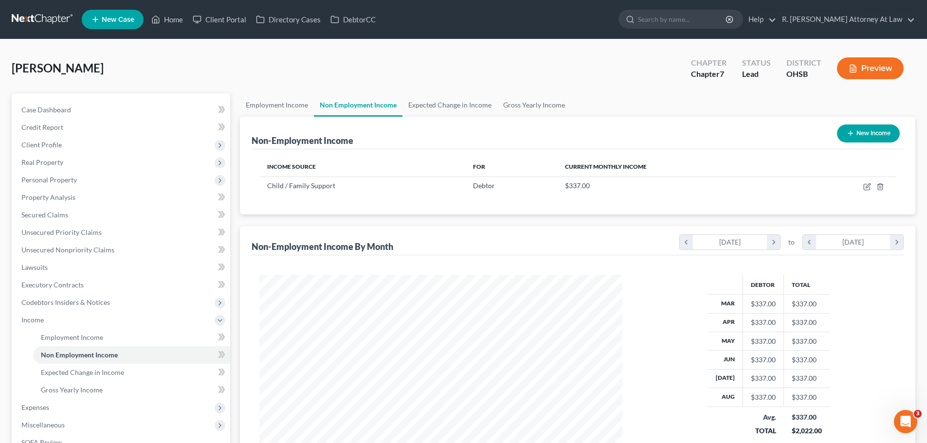
scroll to position [181, 382]
click at [449, 107] on link "Expected Change in Income" at bounding box center [449, 104] width 95 height 23
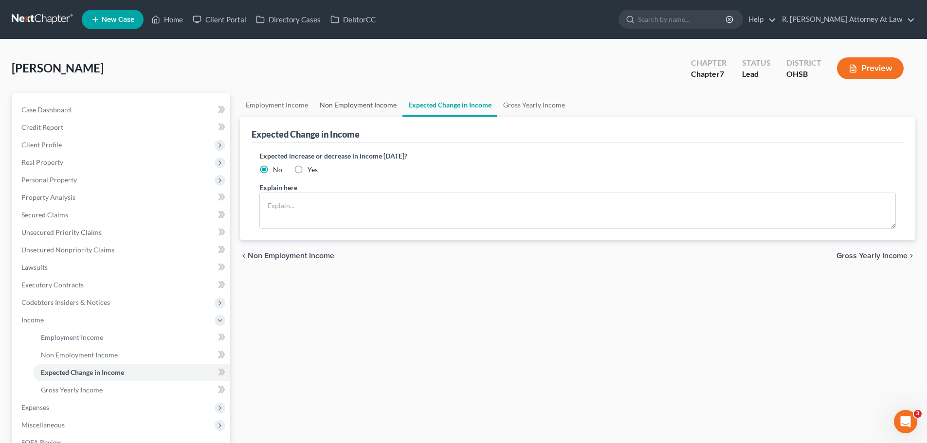
click at [370, 104] on link "Non Employment Income" at bounding box center [358, 104] width 89 height 23
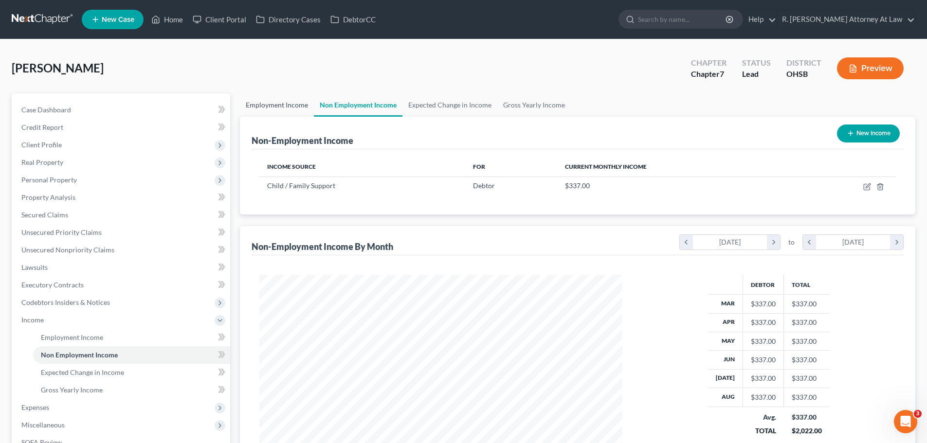
scroll to position [181, 382]
click at [281, 104] on link "Employment Income" at bounding box center [277, 104] width 74 height 23
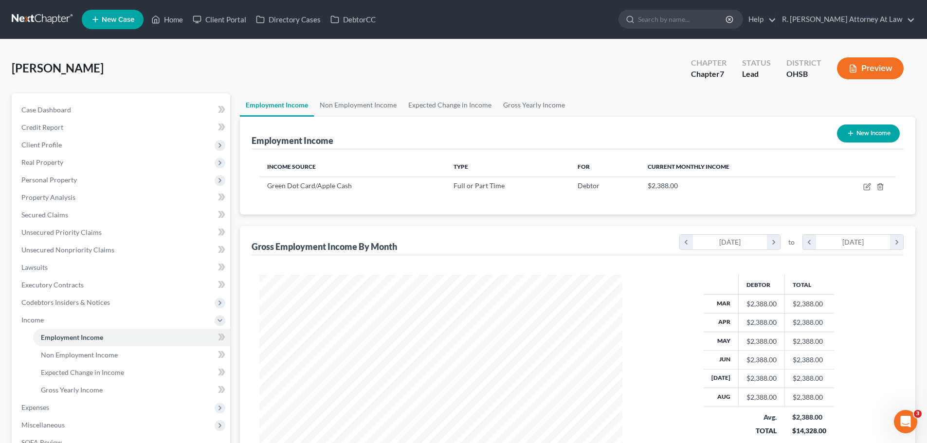
scroll to position [181, 382]
click at [323, 105] on link "Non Employment Income" at bounding box center [358, 104] width 89 height 23
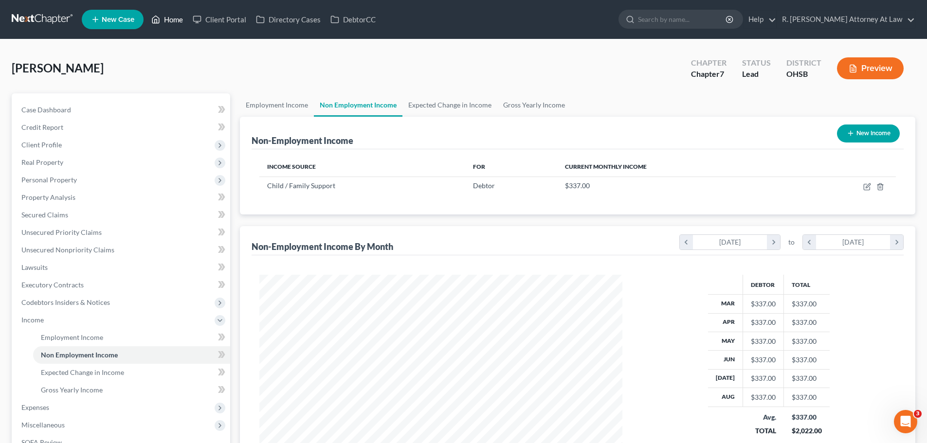
click at [169, 27] on ul "New Case Home Client Portal Directory Cases DebtorCC - No Result - See all resu…" at bounding box center [498, 19] width 833 height 25
drag, startPoint x: 170, startPoint y: 24, endPoint x: 241, endPoint y: 36, distance: 72.5
click at [170, 24] on link "Home" at bounding box center [166, 20] width 41 height 18
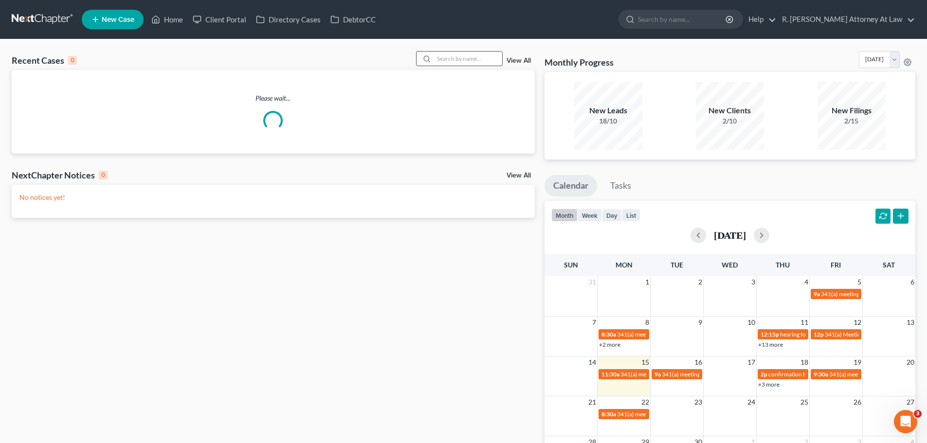
click at [467, 59] on input "search" at bounding box center [468, 59] width 68 height 14
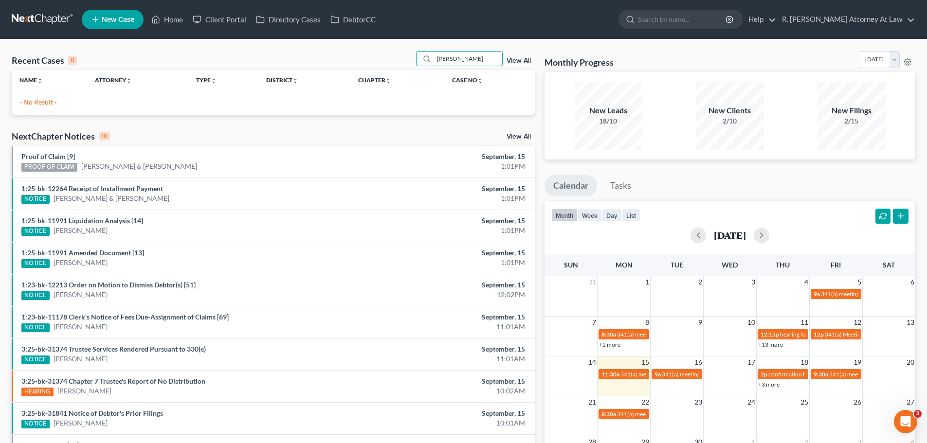
type input "ollie"
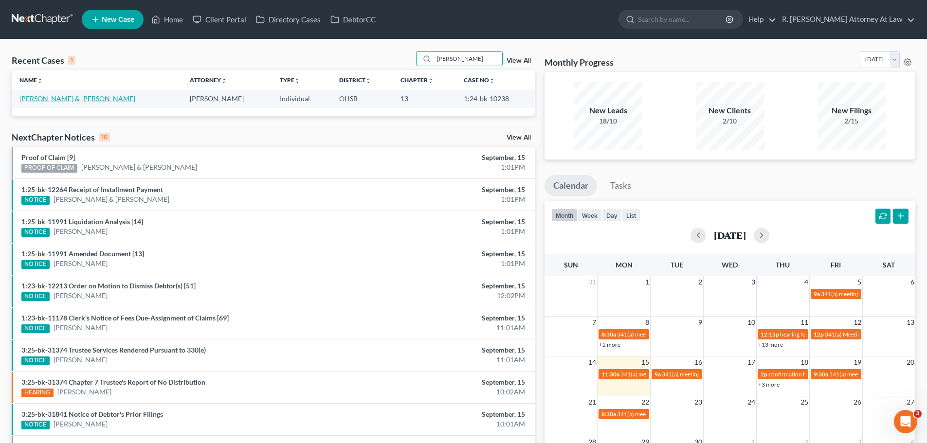
click at [73, 105] on td "Holcomb, James & Ollie" at bounding box center [97, 99] width 170 height 18
click at [73, 100] on link "Holcomb, James & Ollie" at bounding box center [77, 98] width 116 height 8
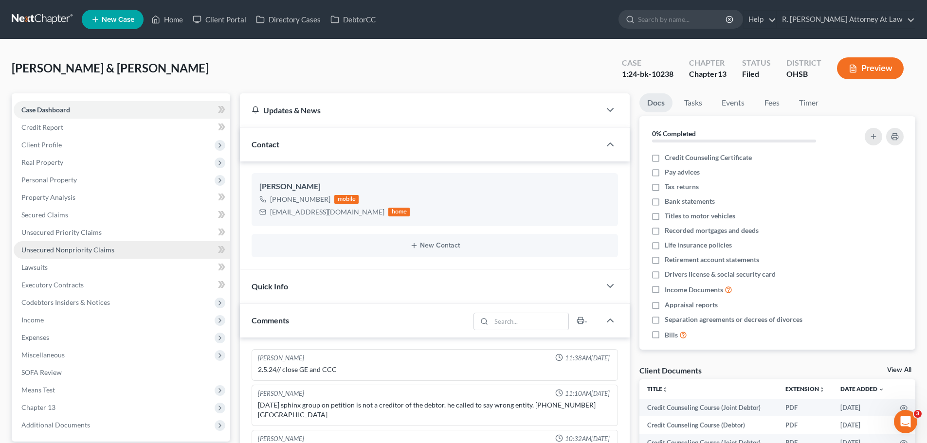
click at [67, 247] on span "Unsecured Nonpriority Claims" at bounding box center [67, 250] width 93 height 8
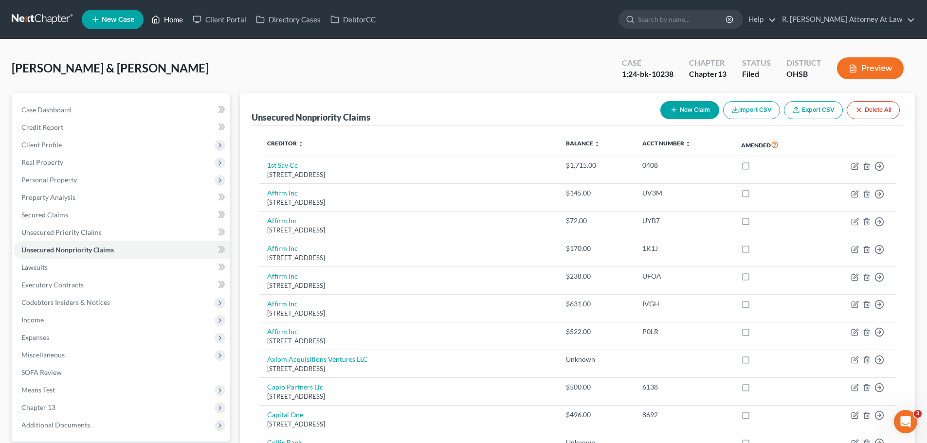
click at [178, 22] on link "Home" at bounding box center [166, 20] width 41 height 18
